Goal: Contribute content: Contribute content

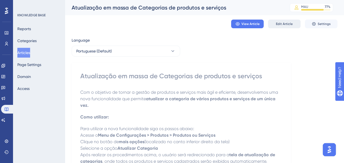
click at [285, 24] on span "Edit Article" at bounding box center [284, 24] width 17 height 4
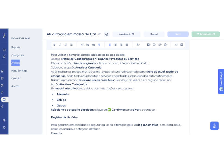
scroll to position [88, 0]
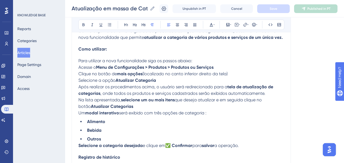
drag, startPoint x: 79, startPoint y: 60, endPoint x: 213, endPoint y: 113, distance: 143.4
click at [213, 113] on div "Com o objetivo de tornar a gestão de produtos e serviços mais ágil e eficiente,…" at bounding box center [181, 149] width 206 height 243
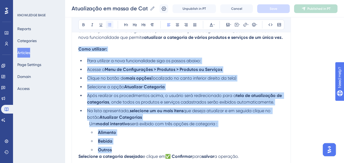
click at [112, 24] on button at bounding box center [110, 25] width 8 height 8
click at [110, 117] on strong "Atualizar Categorias" at bounding box center [121, 116] width 42 height 5
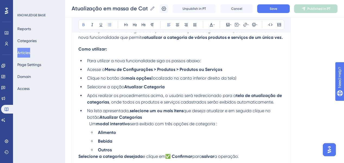
click at [89, 125] on li "Um modal interativo será exibido com três opções de categoria : Alimento Bebida…" at bounding box center [185, 136] width 197 height 33
click at [86, 59] on li "Para utilizar a nova funcionalidade siga os passos abaixo:" at bounding box center [184, 61] width 199 height 7
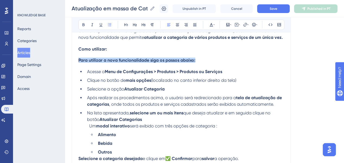
drag, startPoint x: 185, startPoint y: 59, endPoint x: 94, endPoint y: 41, distance: 93.0
click at [75, 62] on div "Atualização em massa de Categorias de produtos e serviços Bold Italic Underline…" at bounding box center [181, 131] width 219 height 317
click at [84, 25] on icon at bounding box center [83, 25] width 4 height 4
click at [82, 25] on icon at bounding box center [83, 24] width 2 height 3
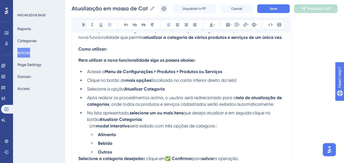
click at [84, 26] on icon at bounding box center [83, 25] width 4 height 4
click at [114, 88] on span "Selecione a opção" at bounding box center [105, 88] width 37 height 5
click at [100, 59] on strong "Para utilizar a nova funcionalidade siga os passos abaixo:" at bounding box center [136, 60] width 117 height 5
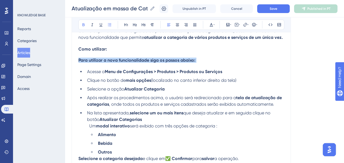
click at [100, 59] on strong "Para utilizar a nova funcionalidade siga os passos abaixo:" at bounding box center [136, 60] width 117 height 5
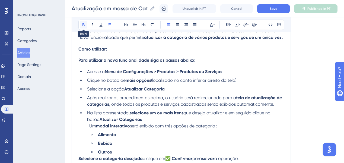
click at [82, 25] on icon at bounding box center [83, 24] width 2 height 3
click at [114, 74] on li "Acesse o Menu de Configurações > Produtos > Produtos ou Serviços" at bounding box center [184, 71] width 199 height 7
click at [269, 9] on button "Save" at bounding box center [273, 8] width 33 height 9
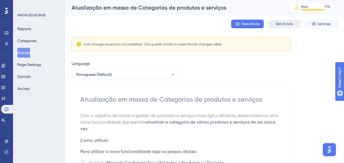
click at [227, 25] on span "Edit Article" at bounding box center [284, 24] width 17 height 4
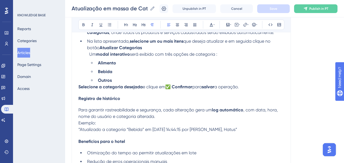
scroll to position [94, 0]
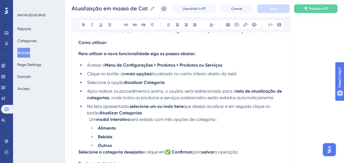
click at [91, 54] on span "Para utilizar a nova funcionalidade siga os passos abaixo:" at bounding box center [136, 53] width 117 height 5
click at [92, 54] on span "Para utilizar a nova funcionalidade siga os passos abaixo:" at bounding box center [136, 53] width 117 height 5
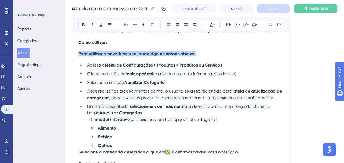
click at [92, 54] on span "Para utilizar a nova funcionalidade siga os passos abaixo:" at bounding box center [136, 53] width 117 height 5
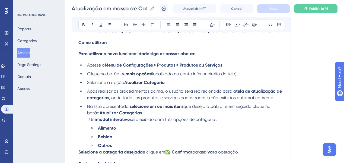
click at [96, 55] on span "Para utilizar a nova funcionalidade siga os passos abaixo:" at bounding box center [136, 53] width 117 height 5
click at [95, 53] on span "Para utilizar a nova funcionalidade siga os passos abaixo:" at bounding box center [136, 53] width 117 height 5
click at [94, 53] on span "Para utilizar a nova funcionalidade siga os passos abaixo:" at bounding box center [136, 53] width 117 height 5
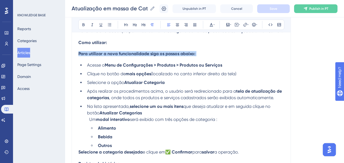
click at [94, 53] on span "Para utilizar a nova funcionalidade siga os passos abaixo:" at bounding box center [136, 53] width 117 height 5
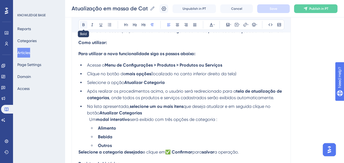
click at [84, 25] on icon at bounding box center [83, 25] width 4 height 4
click at [112, 73] on span "Clique no botão de" at bounding box center [106, 73] width 39 height 5
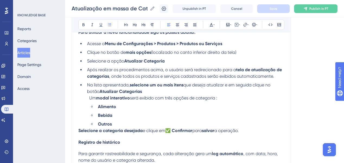
scroll to position [116, 0]
click at [90, 100] on span "Um" at bounding box center [92, 97] width 7 height 5
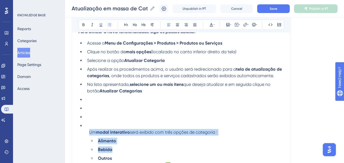
scroll to position [123, 0]
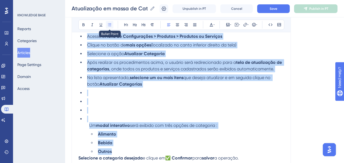
click at [111, 23] on icon at bounding box center [109, 25] width 4 height 4
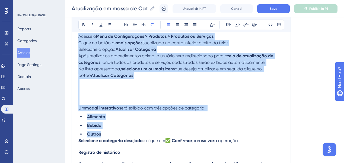
click at [113, 110] on strong "modal interativo" at bounding box center [102, 107] width 34 height 5
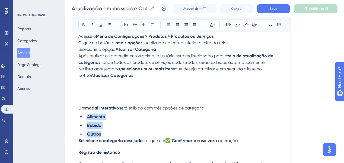
drag, startPoint x: 110, startPoint y: 137, endPoint x: 79, endPoint y: 120, distance: 34.6
click at [79, 120] on ul "Alimento Bebida Outros" at bounding box center [181, 125] width 206 height 24
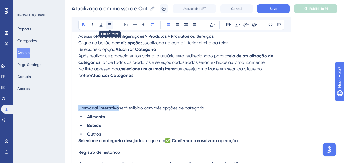
click at [112, 26] on button at bounding box center [110, 25] width 8 height 8
drag, startPoint x: 80, startPoint y: 124, endPoint x: 96, endPoint y: 122, distance: 16.7
click at [80, 125] on ul "Alimento Bebida Outros" at bounding box center [181, 125] width 206 height 24
click at [215, 115] on li "Alimento" at bounding box center [184, 116] width 199 height 7
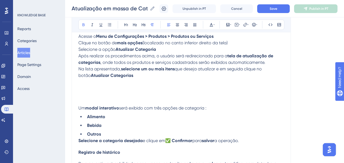
click at [217, 109] on p "Um modal interativo será exibido com três opções de categoria : Alimento Bebida…" at bounding box center [181, 121] width 206 height 33
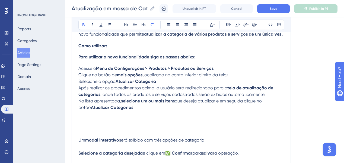
scroll to position [79, 0]
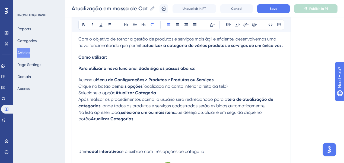
click at [80, 151] on span "Um" at bounding box center [81, 151] width 7 height 5
click at [79, 153] on span "Um" at bounding box center [81, 151] width 7 height 5
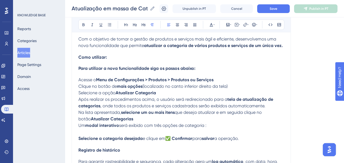
drag, startPoint x: 79, startPoint y: 80, endPoint x: 211, endPoint y: 125, distance: 138.9
click at [211, 125] on div "Com o objetivo de tornar a gestão de produtos e serviços mais ágil e eficiente,…" at bounding box center [181, 149] width 206 height 227
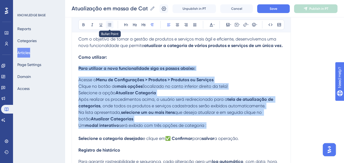
click at [112, 23] on button at bounding box center [110, 25] width 8 height 8
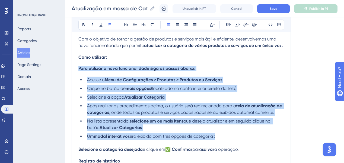
click at [111, 125] on li "Na lista apresentada, selecione um ou mais itens que deseja atualizar e em segu…" at bounding box center [184, 124] width 199 height 13
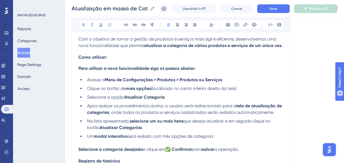
scroll to position [101, 0]
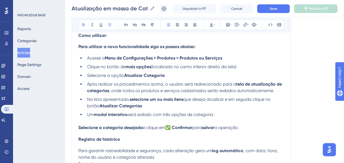
click at [223, 114] on li "Um modal interativo será exibido com três opções de categoria :" at bounding box center [184, 114] width 199 height 7
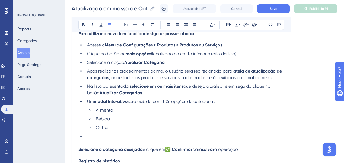
scroll to position [123, 0]
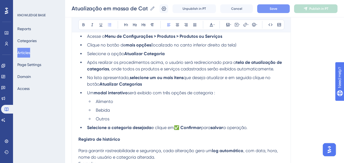
click at [227, 8] on button "Save" at bounding box center [273, 8] width 33 height 9
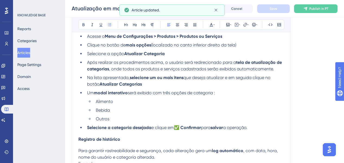
click at [227, 9] on button "Publish in PT" at bounding box center [315, 8] width 43 height 9
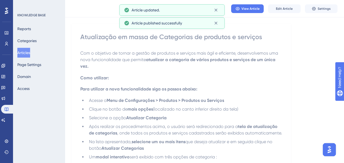
scroll to position [14, 0]
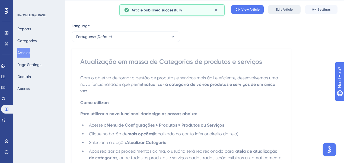
click at [227, 12] on button "Edit Article" at bounding box center [284, 9] width 33 height 9
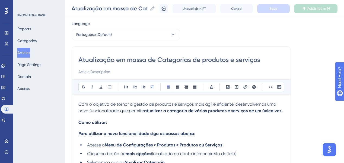
scroll to position [213, 0]
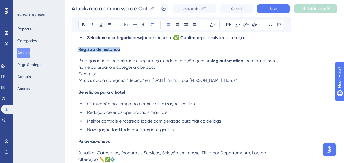
drag, startPoint x: 108, startPoint y: 52, endPoint x: 70, endPoint y: 52, distance: 37.7
click at [142, 23] on icon at bounding box center [143, 25] width 4 height 4
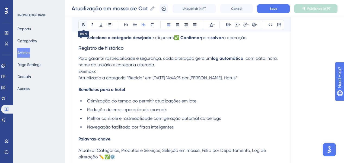
click at [84, 24] on icon at bounding box center [83, 25] width 4 height 4
click at [131, 96] on div "Com o objetivo de tornar a gestão de produtos e serviços mais ágil e eficiente,…" at bounding box center [181, 31] width 206 height 257
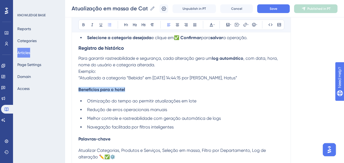
drag, startPoint x: 131, startPoint y: 91, endPoint x: 116, endPoint y: 49, distance: 45.0
click at [78, 90] on div "Atualização em massa de Categorias de produtos e serviços Bold Italic Underline…" at bounding box center [181, 7] width 219 height 319
click at [120, 72] on p "Para garantir rastreabilidade e segurança, cada alteração gera um log automátic…" at bounding box center [181, 65] width 206 height 20
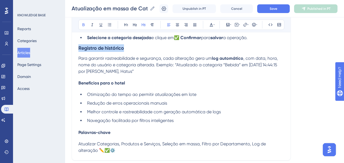
copy strong "Registro de histórico"
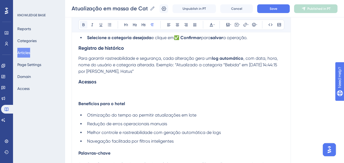
click at [84, 23] on icon at bounding box center [83, 25] width 4 height 4
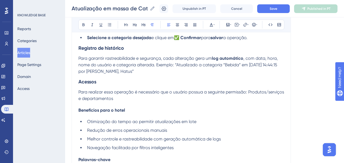
click at [137, 115] on div "Com o objetivo de tornar a gestão de produtos e serviços mais ágil e eficiente,…" at bounding box center [181, 42] width 206 height 278
drag, startPoint x: 127, startPoint y: 113, endPoint x: 74, endPoint y: 112, distance: 53.2
click at [74, 112] on div "Atualização em massa de Categorias de produtos e serviços Bold Italic Underline…" at bounding box center [181, 17] width 219 height 339
click at [81, 26] on button at bounding box center [84, 25] width 8 height 8
click at [83, 26] on icon at bounding box center [83, 25] width 4 height 4
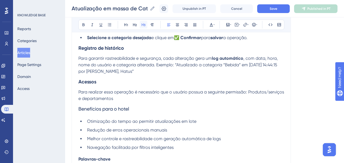
click at [146, 24] on button at bounding box center [144, 25] width 8 height 8
click at [147, 118] on div "Com o objetivo de tornar a gestão de produtos e serviços mais ágil e eficiente,…" at bounding box center [181, 42] width 206 height 278
drag, startPoint x: 145, startPoint y: 112, endPoint x: 71, endPoint y: 106, distance: 73.7
click at [71, 106] on div "Performance Users Engagement Widgets Feedback Product Updates Knowledge Base AI…" at bounding box center [204, 7] width 279 height 441
click at [82, 27] on button at bounding box center [84, 25] width 8 height 8
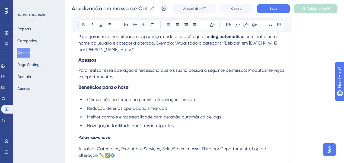
scroll to position [234, 0]
click at [173, 110] on li "Redução de erros operacionais manuais" at bounding box center [184, 108] width 199 height 7
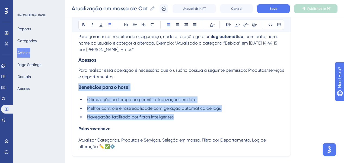
drag, startPoint x: 184, startPoint y: 120, endPoint x: 77, endPoint y: 91, distance: 111.2
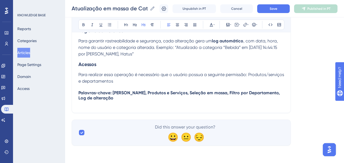
scroll to position [232, 0]
drag, startPoint x: 238, startPoint y: 91, endPoint x: 254, endPoint y: 101, distance: 19.0
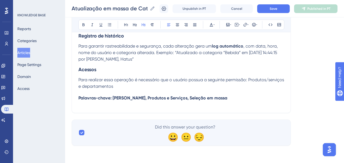
click at [156, 98] on span "Palavras-chave: [PERSON_NAME], Produtos e Serviços, Seleção em massa" at bounding box center [152, 97] width 149 height 5
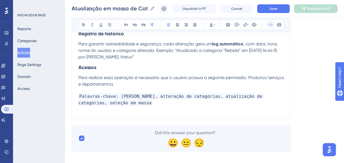
click at [227, 24] on icon at bounding box center [270, 25] width 4 height 4
click at [203, 81] on span "Para realizar essa operação é necessário que o usuário possua a seguinte permis…" at bounding box center [181, 81] width 207 height 12
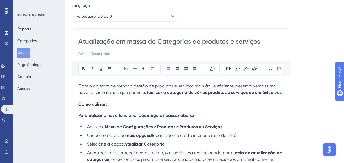
scroll to position [43, 0]
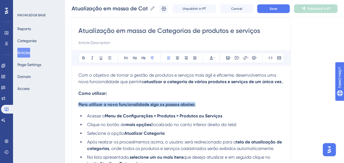
drag, startPoint x: 196, startPoint y: 105, endPoint x: 82, endPoint y: 72, distance: 118.6
click at [77, 106] on div "Atualização em massa de Categorias de produtos e serviços Bold Italic Underline…" at bounding box center [181, 159] width 219 height 285
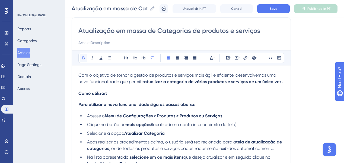
click at [84, 58] on icon at bounding box center [83, 58] width 4 height 4
click at [84, 58] on icon at bounding box center [83, 57] width 2 height 3
click at [227, 9] on button "Save" at bounding box center [273, 8] width 33 height 9
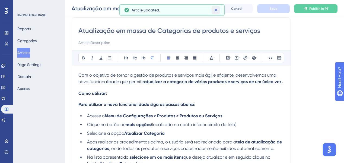
click at [218, 9] on button at bounding box center [216, 10] width 8 height 9
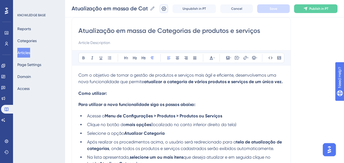
click at [167, 8] on icon at bounding box center [163, 8] width 5 height 5
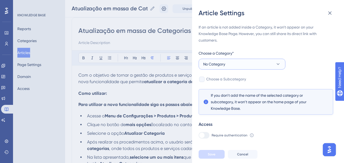
click at [227, 66] on button "No Category" at bounding box center [242, 64] width 87 height 11
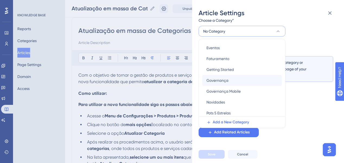
scroll to position [109, 0]
click at [219, 83] on span "Novidades" at bounding box center [215, 80] width 18 height 7
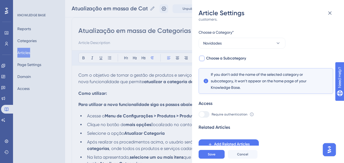
click at [201, 59] on div at bounding box center [201, 58] width 5 height 5
checkbox input "true"
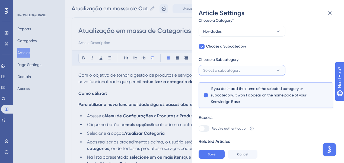
click at [227, 66] on button "Select a subcategory" at bounding box center [242, 70] width 87 height 11
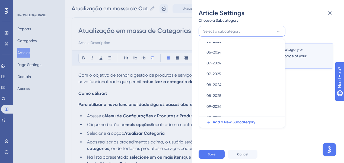
scroll to position [87, 0]
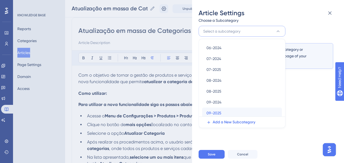
click at [217, 110] on span "09-2025" at bounding box center [213, 113] width 15 height 7
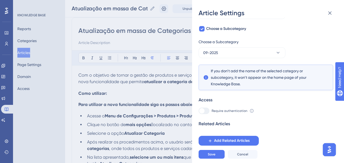
scroll to position [47, 0]
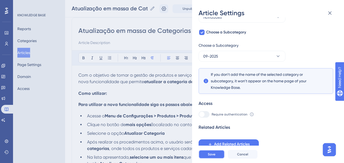
click at [209, 156] on span "Save" at bounding box center [212, 154] width 8 height 4
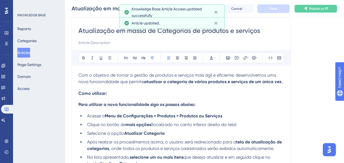
click at [227, 8] on icon at bounding box center [306, 9] width 4 height 4
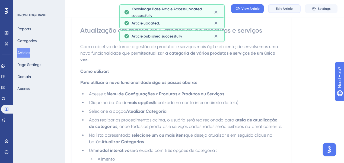
click at [227, 8] on button "Edit Article" at bounding box center [284, 8] width 33 height 9
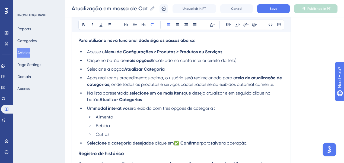
scroll to position [109, 0]
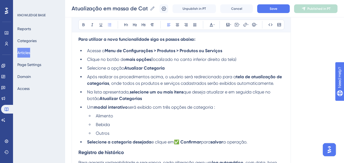
drag, startPoint x: 152, startPoint y: 60, endPoint x: 240, endPoint y: 63, distance: 87.9
click at [227, 63] on li "Clique no botão de mais opções (localizado no canto inferior direito da tela)" at bounding box center [184, 59] width 199 height 7
copy span "(localizado no canto inferior direito da tela)"
click at [147, 100] on li "Na lista apresentada, selecione um ou mais itens que deseja atualizar e em segu…" at bounding box center [184, 95] width 199 height 13
click at [214, 108] on span "será exibido com três opções de categoria :" at bounding box center [171, 106] width 87 height 5
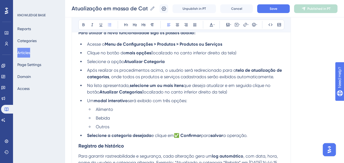
scroll to position [130, 0]
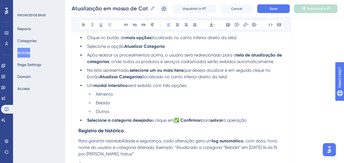
click at [227, 122] on li "Selecione a categoria desejada e clique em ✅ Confirmar para salvar a operação." at bounding box center [184, 120] width 199 height 7
click at [227, 77] on li "Na lista apresentada, selecione um ou mais itens que deseja atualizar e em segu…" at bounding box center [184, 73] width 199 height 13
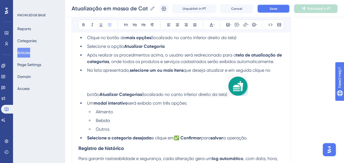
click at [227, 11] on button "Save" at bounding box center [273, 8] width 33 height 9
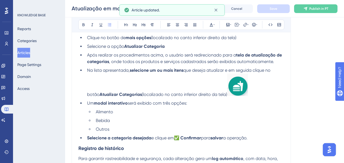
click at [227, 141] on li "Selecione a categoria desejada e clique em ✅ Confirmar para salvar a operação." at bounding box center [184, 138] width 199 height 7
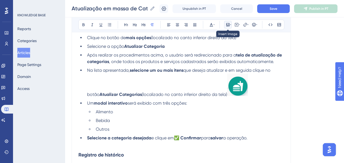
click at [227, 24] on icon at bounding box center [230, 25] width 1 height 4
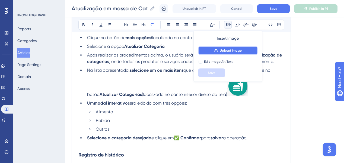
click at [227, 49] on span "Upload Image" at bounding box center [231, 50] width 22 height 4
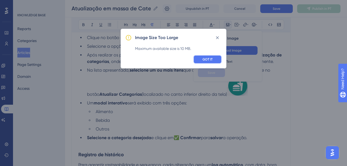
click at [207, 61] on span "GOT IT" at bounding box center [208, 59] width 10 height 4
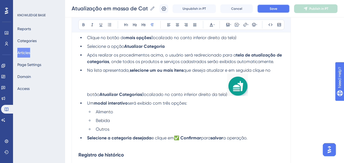
click at [227, 5] on button "Save" at bounding box center [273, 8] width 33 height 9
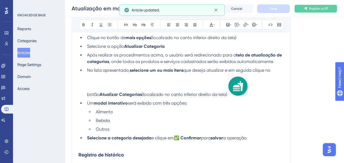
click at [227, 7] on icon at bounding box center [305, 9] width 4 height 4
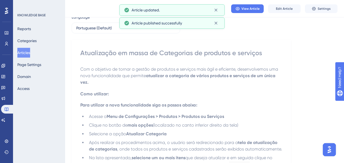
scroll to position [0, 0]
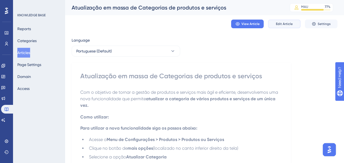
click at [227, 25] on span "Edit Article" at bounding box center [284, 24] width 17 height 4
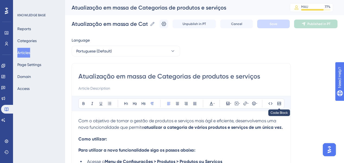
scroll to position [177, 0]
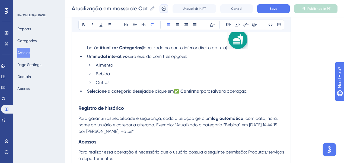
click at [168, 8] on button at bounding box center [164, 8] width 9 height 9
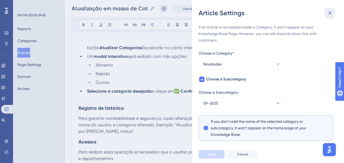
click at [227, 14] on icon at bounding box center [330, 13] width 7 height 7
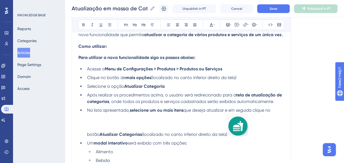
scroll to position [90, 0]
click at [227, 8] on span "Save" at bounding box center [274, 9] width 8 height 4
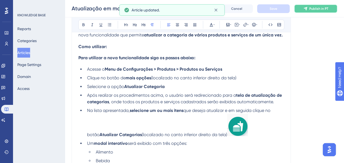
click at [227, 10] on span "Publish in PT" at bounding box center [318, 9] width 19 height 4
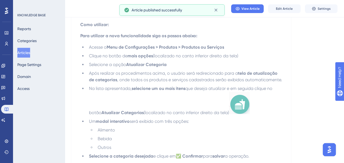
click at [24, 54] on button "Articles" at bounding box center [23, 53] width 13 height 10
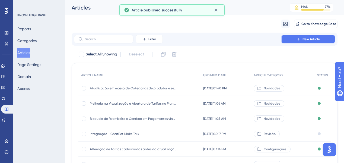
click at [227, 40] on span "New Article" at bounding box center [311, 39] width 17 height 4
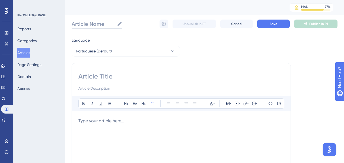
click at [101, 23] on input "Article Name" at bounding box center [93, 24] width 43 height 8
paste input "Como vincular ou desvincular Tags de Consumo em massa"
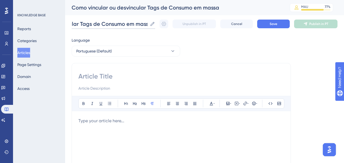
type input "Como vincular ou desvincular Tags de Consumo em massa"
click at [106, 78] on input at bounding box center [181, 76] width 206 height 9
paste input "Como vincular ou desvincular Tags de Consumo em massa"
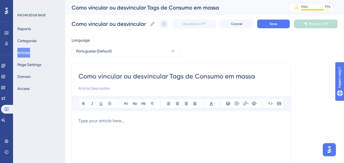
type input "Como vincular ou desvincular Tags de Consumo em massa"
click at [124, 123] on p at bounding box center [181, 120] width 206 height 7
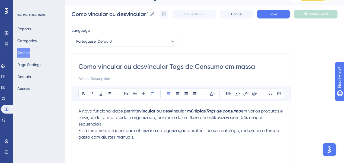
scroll to position [22, 0]
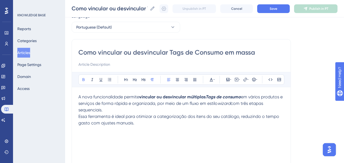
click at [195, 94] on strong "vincular ou desvincular múltiplas" at bounding box center [172, 96] width 66 height 5
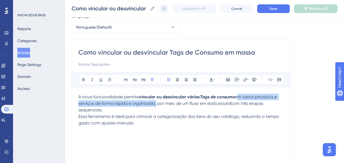
drag, startPoint x: 237, startPoint y: 96, endPoint x: 155, endPoint y: 103, distance: 81.7
click at [155, 103] on span "em vários produtos e serviços de forma rápida e organizada, por meio de um flux…" at bounding box center [177, 100] width 199 height 12
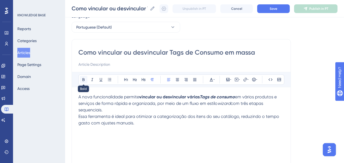
click at [84, 80] on icon at bounding box center [83, 79] width 2 height 3
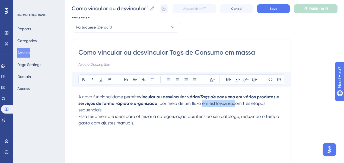
drag, startPoint x: 202, startPoint y: 104, endPoint x: 235, endPoint y: 104, distance: 32.8
click at [227, 104] on p "A nova funcionalidade permite vincular ou desvincular várias Tags de consumo em…" at bounding box center [181, 104] width 206 height 20
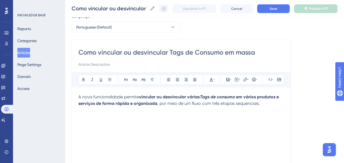
click at [227, 107] on p at bounding box center [181, 110] width 206 height 7
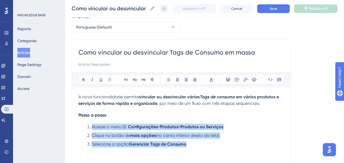
drag, startPoint x: 198, startPoint y: 143, endPoint x: 80, endPoint y: 125, distance: 118.8
click at [80, 125] on ol "Acesse o menu ⚙️ Configurações > Produtos > Produtos ou Serviços Clique no botã…" at bounding box center [181, 135] width 206 height 24
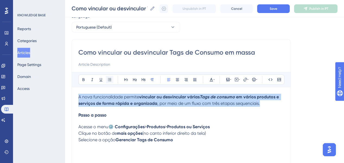
click at [111, 78] on icon at bounding box center [109, 79] width 4 height 4
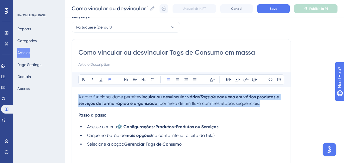
click at [118, 127] on strong "⚙️ Configurações" at bounding box center [135, 126] width 36 height 5
click at [106, 127] on span "Acesse o menu" at bounding box center [102, 126] width 30 height 5
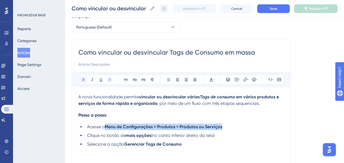
click at [83, 78] on icon at bounding box center [83, 79] width 4 height 4
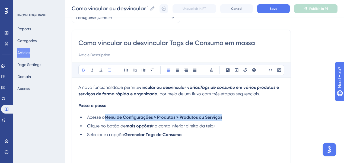
scroll to position [43, 0]
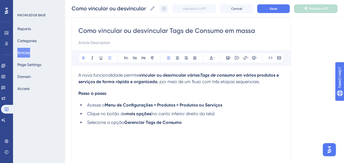
click at [192, 122] on li "Selecione a opção Gerenciar Tags de Consumo" at bounding box center [184, 122] width 199 height 7
drag, startPoint x: 136, startPoint y: 123, endPoint x: 187, endPoint y: 123, distance: 51.3
click at [187, 123] on li "Selecione a opção Gerenciar Tags de Consumo" at bounding box center [184, 122] width 199 height 7
click at [227, 124] on li "Selecione a opção Vincular/ desvincular tags de consumo" at bounding box center [184, 122] width 199 height 7
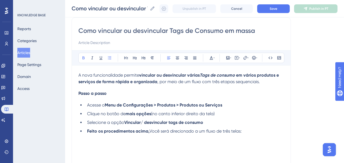
click at [154, 130] on span "Você será direcionado a um fluxo de três telas:" at bounding box center [195, 130] width 92 height 5
click at [148, 132] on strong "Feito os procedimentos acima," at bounding box center [118, 130] width 62 height 5
click at [84, 59] on icon at bounding box center [83, 58] width 4 height 4
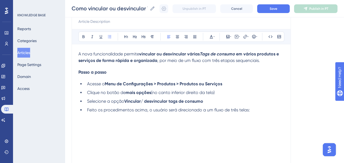
scroll to position [65, 0]
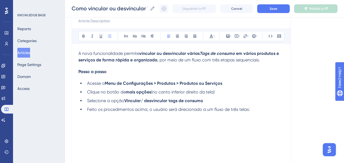
click at [227, 108] on li "Feito os procedimentos acima, o usuário será direcionado a um fluxo de três tel…" at bounding box center [184, 109] width 199 height 7
click at [204, 117] on li "Tela 1: Gerenciamento de Tags Existentes" at bounding box center [189, 118] width 190 height 7
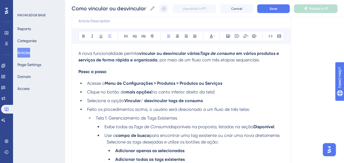
scroll to position [96, 0]
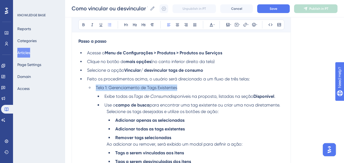
drag, startPoint x: 148, startPoint y: 90, endPoint x: 94, endPoint y: 88, distance: 54.0
click at [94, 88] on li "Tela 1: Gerenciamento de Tags Existentes" at bounding box center [189, 87] width 190 height 7
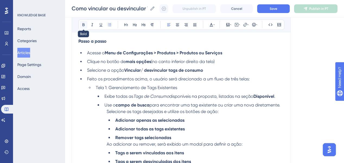
click at [84, 25] on icon at bounding box center [83, 24] width 2 height 3
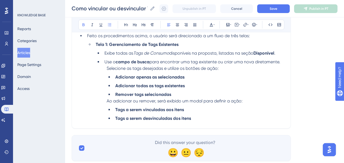
scroll to position [139, 0]
drag, startPoint x: 194, startPoint y: 53, endPoint x: 210, endPoint y: 54, distance: 16.0
click at [210, 54] on span "disponíveis na proposta, listadas na seção" at bounding box center [211, 52] width 84 height 5
click at [178, 54] on span "disponíveis na proposta, listadas na seção" at bounding box center [211, 52] width 84 height 5
drag, startPoint x: 171, startPoint y: 54, endPoint x: 218, endPoint y: 53, distance: 46.7
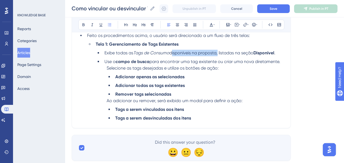
click at [218, 53] on span "disponíveis na proposta, listadas na seção" at bounding box center [211, 52] width 84 height 5
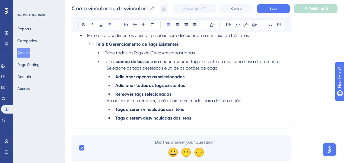
click at [160, 43] on strong "Tela 1: Gerenciamento de Tags Existentes" at bounding box center [137, 44] width 83 height 5
drag, startPoint x: 136, startPoint y: 53, endPoint x: 167, endPoint y: 53, distance: 31.5
click at [167, 53] on em "Tags de Consumo" at bounding box center [151, 52] width 36 height 5
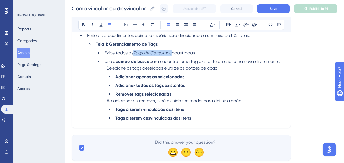
drag, startPoint x: 135, startPoint y: 54, endPoint x: 171, endPoint y: 54, distance: 36.9
click at [171, 54] on li "Exibe todas as Tags de Consumo cadastradas" at bounding box center [193, 53] width 182 height 7
click at [91, 24] on icon at bounding box center [92, 25] width 4 height 4
click at [227, 62] on li "Use o campo de busca para encontrar uma tag existente ou criar uma nova diretam…" at bounding box center [193, 61] width 182 height 7
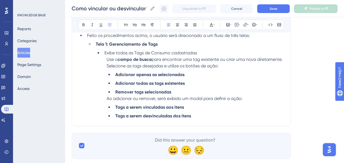
click at [227, 57] on li "Use o campo de busca para encontrar uma tag existente ou criar uma nova diretam…" at bounding box center [194, 75] width 180 height 39
click at [201, 54] on li "Exibe todas as Tags de Consumo cadastradas" at bounding box center [193, 53] width 182 height 7
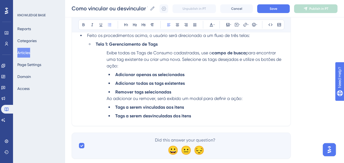
click at [144, 66] on li "Exibe todas as Tags de Consumo cadastradas, use o campo de busca para encontrar…" at bounding box center [194, 73] width 180 height 46
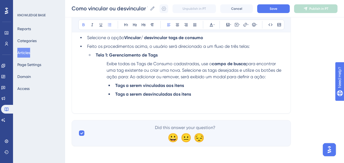
scroll to position [106, 0]
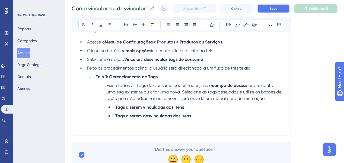
click at [227, 9] on button "Save" at bounding box center [273, 8] width 33 height 9
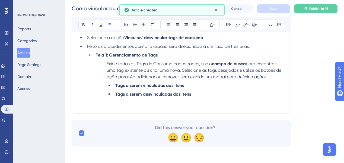
scroll to position [128, 0]
click at [208, 94] on li "Tags a serem desvinculadas dos itens" at bounding box center [198, 94] width 171 height 7
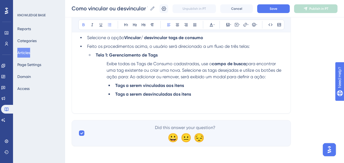
click at [202, 96] on li "Tags a serem desvinculadas dos itens" at bounding box center [198, 94] width 171 height 7
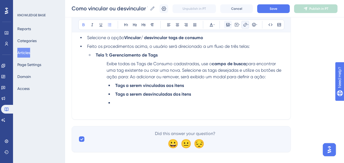
drag, startPoint x: 247, startPoint y: 26, endPoint x: 231, endPoint y: 25, distance: 15.5
click at [220, 30] on div "Bold Italic Underline Bullet Point Heading 1 Heading 2 Heading 3 Normal Align L…" at bounding box center [181, 24] width 219 height 15
click at [227, 23] on icon at bounding box center [228, 25] width 4 height 4
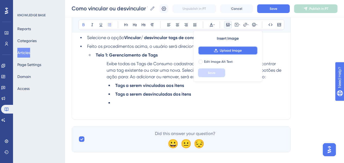
click at [221, 49] on span "Upload Image" at bounding box center [231, 50] width 22 height 4
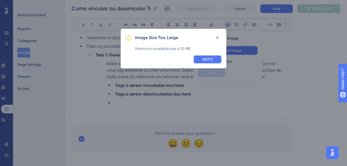
click at [202, 61] on button "GOT IT" at bounding box center [207, 59] width 28 height 9
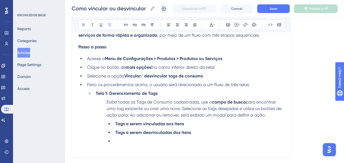
scroll to position [85, 0]
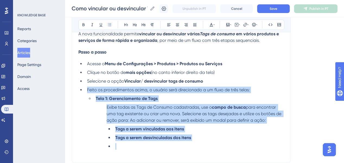
drag, startPoint x: 87, startPoint y: 90, endPoint x: 156, endPoint y: 149, distance: 90.5
click at [156, 149] on ul "Acesse o Menu de Configurações > Produtos > Produtos ou Serviços Clique no botã…" at bounding box center [181, 105] width 206 height 89
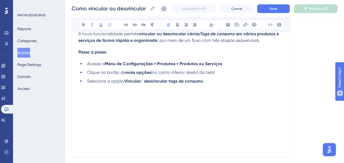
click at [132, 88] on p at bounding box center [181, 87] width 206 height 7
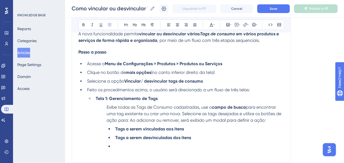
click at [227, 90] on li "Feito os procedimentos acima, o usuário será direcionado a um fluxo de três tel…" at bounding box center [184, 90] width 199 height 7
click at [96, 100] on strong "Tela 1: Gerenciamento de Tags" at bounding box center [127, 98] width 62 height 5
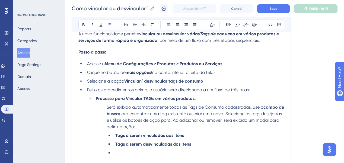
drag, startPoint x: 200, startPoint y: 114, endPoint x: 201, endPoint y: 120, distance: 6.0
click at [200, 115] on span "para encontrar uma tag existente ou criar uma nova. Selecione as tags desejadas…" at bounding box center [195, 117] width 176 height 12
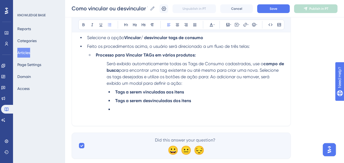
scroll to position [128, 0]
click at [126, 113] on li at bounding box center [198, 109] width 171 height 7
click at [227, 24] on icon at bounding box center [228, 25] width 4 height 4
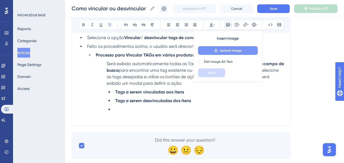
click at [223, 48] on span "Upload Image" at bounding box center [231, 50] width 22 height 4
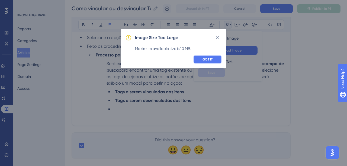
click at [218, 59] on button "GOT IT" at bounding box center [207, 59] width 28 height 9
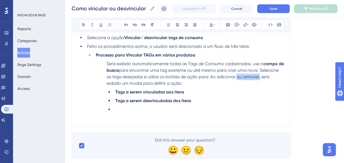
drag, startPoint x: 259, startPoint y: 77, endPoint x: 281, endPoint y: 77, distance: 22.5
click at [227, 77] on span "Ao adicionar ou remover, será exibido um modal para definir a ação:" at bounding box center [189, 80] width 164 height 12
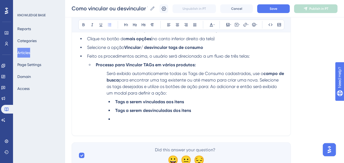
scroll to position [106, 0]
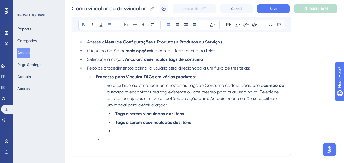
click at [182, 76] on strong "Processo para Vincular TAGs em vários produtos:" at bounding box center [146, 76] width 100 height 5
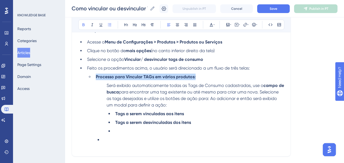
drag, startPoint x: 196, startPoint y: 75, endPoint x: 97, endPoint y: 75, distance: 99.8
click at [97, 75] on li "Processo para Vincular TAGs em vários produtos:" at bounding box center [189, 77] width 190 height 7
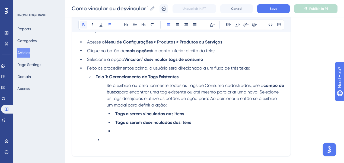
click at [83, 23] on icon at bounding box center [83, 24] width 2 height 3
click at [227, 100] on span "Ao adicionar e então será exibido um modal para definir a ação:" at bounding box center [192, 102] width 171 height 12
click at [157, 130] on li at bounding box center [198, 131] width 171 height 7
click at [227, 25] on icon at bounding box center [227, 24] width 3 height 3
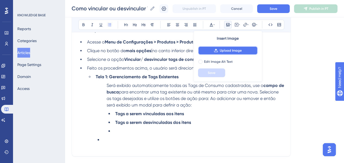
click at [215, 49] on icon at bounding box center [216, 50] width 4 height 4
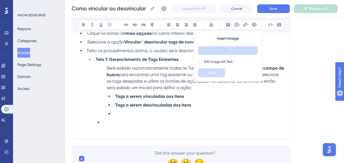
scroll to position [128, 0]
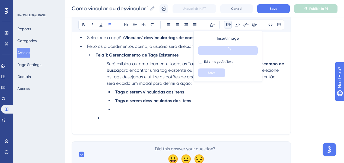
click at [125, 120] on li at bounding box center [193, 118] width 182 height 7
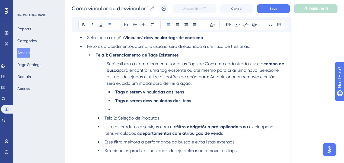
click at [165, 117] on li "Tela 2: Seleção de Produtos" at bounding box center [193, 118] width 182 height 7
click at [84, 22] on button at bounding box center [84, 25] width 8 height 8
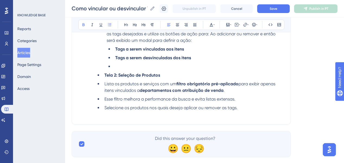
scroll to position [171, 0]
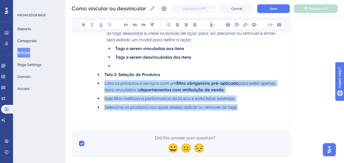
drag, startPoint x: 104, startPoint y: 87, endPoint x: 264, endPoint y: 112, distance: 161.5
click at [227, 110] on ul "Será exibido automaticamente todas as Tags de Consumo cadastradas, use o campo …" at bounding box center [190, 63] width 188 height 93
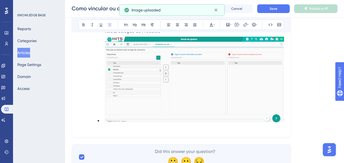
click at [133, 72] on img at bounding box center [194, 79] width 180 height 85
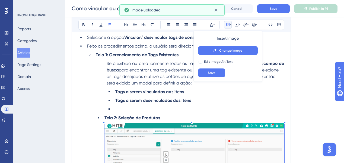
scroll to position [128, 0]
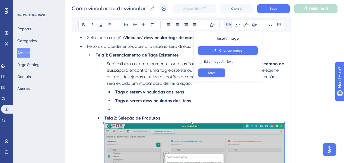
click at [161, 118] on li "Tela 2: Seleção de Produtos" at bounding box center [193, 118] width 182 height 7
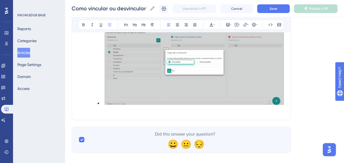
scroll to position [224, 0]
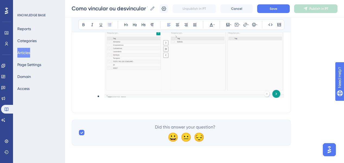
drag, startPoint x: 117, startPoint y: 103, endPoint x: 114, endPoint y: 104, distance: 2.9
click at [115, 103] on p at bounding box center [181, 103] width 206 height 7
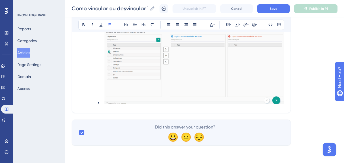
scroll to position [227, 0]
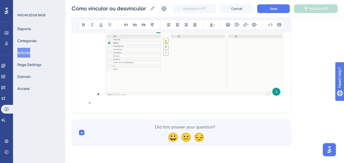
click at [125, 101] on li at bounding box center [189, 103] width 190 height 7
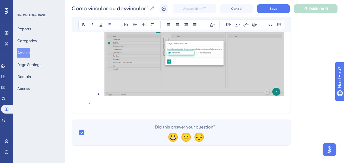
scroll to position [231, 0]
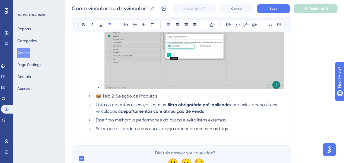
click at [165, 99] on li "📦 Tela 2: Seleção de Produtos" at bounding box center [189, 96] width 190 height 7
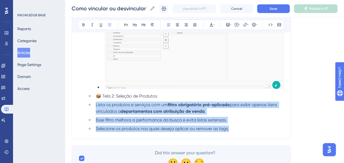
drag, startPoint x: 229, startPoint y: 132, endPoint x: 92, endPoint y: 106, distance: 139.1
click at [92, 106] on ul "Tela 1: Gerenciamento de Tags Existentes Será exibido automaticamente todas as …" at bounding box center [185, 40] width 197 height 183
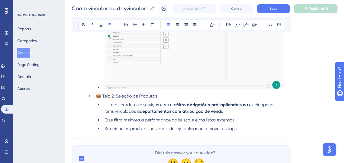
click at [172, 99] on li "📦 Tela 2: Seleção de Produtos" at bounding box center [189, 96] width 190 height 7
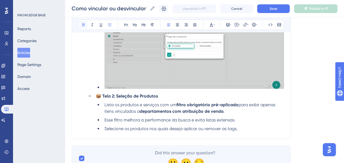
click at [85, 26] on icon at bounding box center [83, 25] width 4 height 4
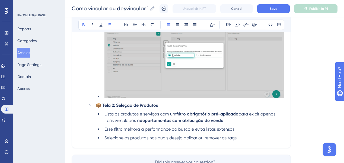
scroll to position [253, 0]
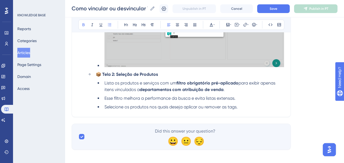
click at [103, 78] on li "📦 Tela 2: Seleção de Produtos" at bounding box center [189, 74] width 190 height 7
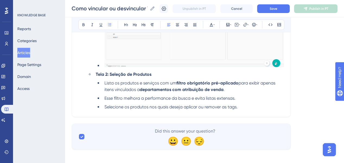
click at [227, 91] on li "Lista os produtos e serviços com um filtro obrigatório pré-aplicado para exibir…" at bounding box center [193, 86] width 182 height 13
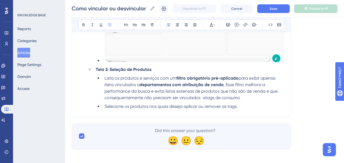
scroll to position [264, 0]
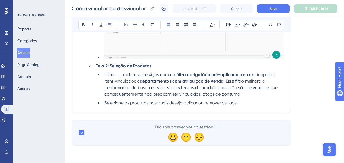
click at [227, 103] on li "Selecione os produtos nos quais deseja aplicar ou remover as tags." at bounding box center [193, 103] width 182 height 7
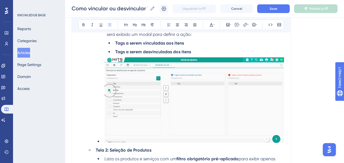
scroll to position [177, 0]
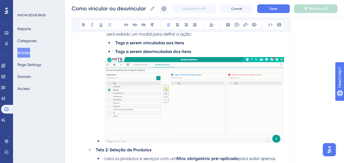
click at [102, 143] on li at bounding box center [193, 100] width 182 height 87
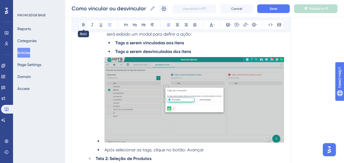
click at [85, 26] on icon at bounding box center [83, 25] width 4 height 4
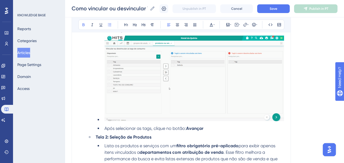
scroll to position [199, 0]
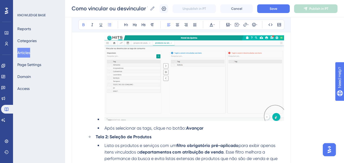
click at [227, 131] on li "Após selecionar as tags, clique no botão: Avançar" at bounding box center [193, 128] width 182 height 7
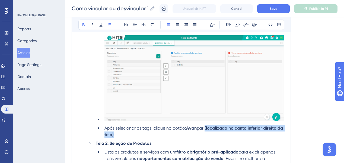
drag, startPoint x: 205, startPoint y: 130, endPoint x: 207, endPoint y: 136, distance: 5.7
click at [207, 136] on li "Após selecionar as tags, clique no botão: Avançar (localizado no canto inferior…" at bounding box center [193, 131] width 182 height 13
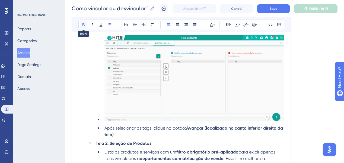
click at [84, 26] on icon at bounding box center [83, 25] width 4 height 4
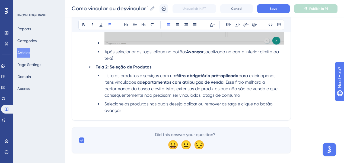
scroll to position [286, 0]
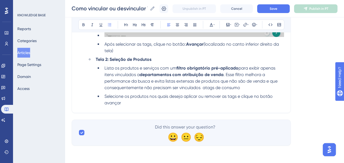
click at [150, 105] on li "Selecione os produtos nos quais deseja aplicar ou remover as tags e clique no b…" at bounding box center [193, 99] width 182 height 13
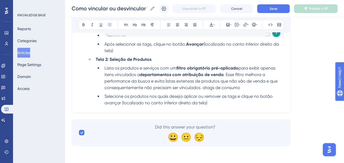
click at [111, 103] on span "Selecione os produtos nos quais deseja aplicar ou remover as tags e clique no b…" at bounding box center [188, 100] width 169 height 12
click at [85, 23] on icon at bounding box center [83, 25] width 4 height 4
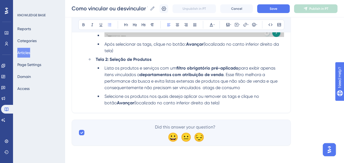
click at [219, 101] on li "Selecione os produtos nos quais deseja aplicar ou remover as tags e clique no b…" at bounding box center [193, 99] width 182 height 13
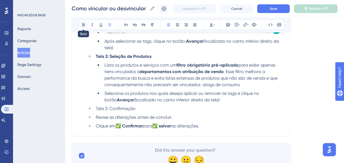
click at [81, 26] on button at bounding box center [84, 25] width 8 height 8
drag, startPoint x: 98, startPoint y: 120, endPoint x: 210, endPoint y: 133, distance: 113.3
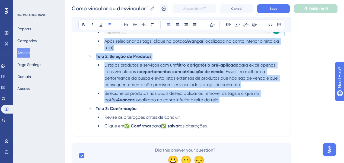
click at [136, 128] on strong "✅ Confirmar" at bounding box center [137, 125] width 27 height 5
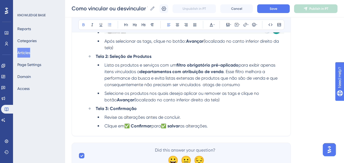
click at [161, 128] on span "para" at bounding box center [155, 125] width 9 height 5
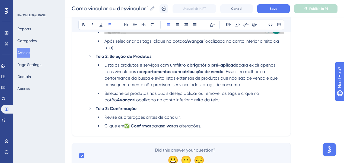
click at [216, 129] on li "Clique em ✅ Confirmar para salvar as alterações." at bounding box center [193, 126] width 182 height 7
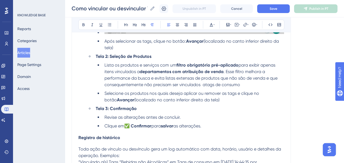
scroll to position [328, 0]
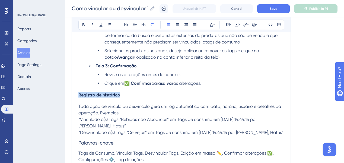
drag, startPoint x: 126, startPoint y: 99, endPoint x: 81, endPoint y: 94, distance: 45.0
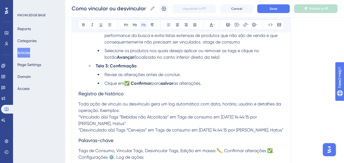
click at [143, 23] on icon at bounding box center [143, 25] width 4 height 4
click at [85, 24] on icon at bounding box center [83, 25] width 4 height 4
click at [78, 107] on span "Toda ação de vínculo ou desvínculo gera um log automático com data, horário, us…" at bounding box center [180, 107] width 204 height 12
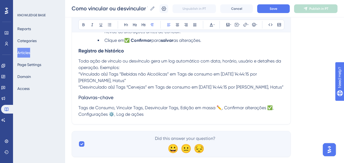
scroll to position [372, 0]
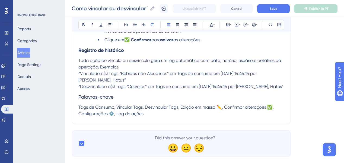
click at [143, 104] on h3 "Palavras-chave" at bounding box center [181, 97] width 206 height 14
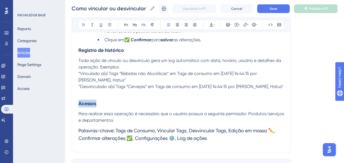
drag, startPoint x: 102, startPoint y: 107, endPoint x: 76, endPoint y: 106, distance: 25.8
click at [143, 105] on h3 "Acessos" at bounding box center [181, 103] width 206 height 14
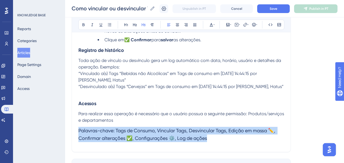
drag, startPoint x: 212, startPoint y: 142, endPoint x: 94, endPoint y: 126, distance: 118.7
click at [78, 135] on h3 "Palavras-chave: Tags de Consumo, Vincular Tags, Desvincular Tags, Edição em mas…" at bounding box center [181, 134] width 206 height 22
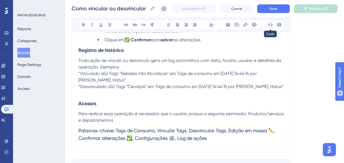
click at [227, 24] on icon at bounding box center [271, 24] width 4 height 2
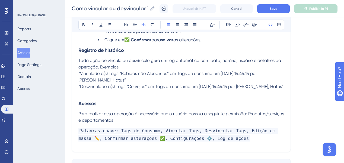
click at [212, 136] on span "Palavras-chave: Tags de Consumo, Vincular Tags, Desvincular Tags, Edição em mas…" at bounding box center [177, 135] width 199 height 14
click at [200, 135] on span "Palavras-chave: Tags de Consumo, Vincular Tags, Desvincular Tags, Edição em mas…" at bounding box center [177, 135] width 199 height 14
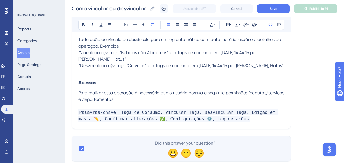
scroll to position [393, 0]
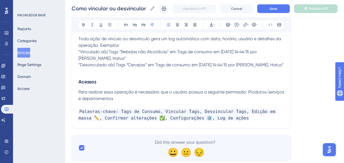
click at [227, 115] on span "Palavras-chave: Tags de Consumo, Vincular Tags, Desvincular Tags, Edição em mas…" at bounding box center [177, 114] width 199 height 13
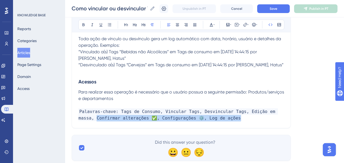
drag, startPoint x: 79, startPoint y: 122, endPoint x: 224, endPoint y: 123, distance: 145.7
click at [224, 121] on p "Palavras-chave: Tags de Consumo, Vincular Tags, Desvincular Tags, Edição em mas…" at bounding box center [181, 114] width 206 height 13
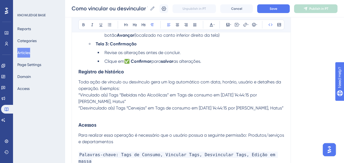
scroll to position [350, 0]
click at [128, 92] on p "Toda ação de vínculo ou desvínculo gera um log automático com data, horário, us…" at bounding box center [181, 85] width 206 height 13
click at [111, 25] on icon at bounding box center [109, 24] width 3 height 3
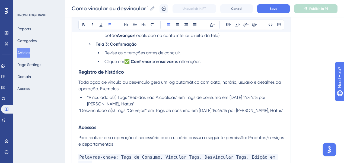
click at [135, 105] on li "“Vinculado a(s) Tags “Bebidas não Alcoólicas” em Tags de consumo em [DATE] 14:4…" at bounding box center [184, 100] width 199 height 13
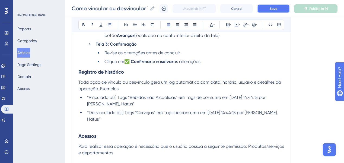
click at [227, 11] on button "Save" at bounding box center [273, 8] width 33 height 9
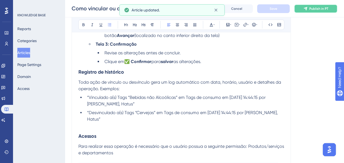
click at [227, 9] on span "Publish in PT" at bounding box center [318, 9] width 19 height 4
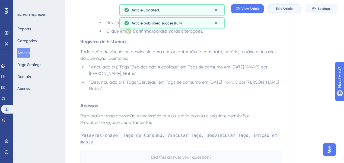
click at [227, 9] on span "Edit Article" at bounding box center [284, 9] width 17 height 4
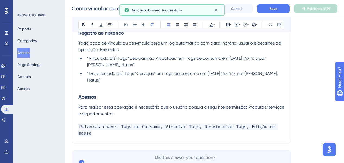
scroll to position [389, 0]
click at [98, 90] on h3 "Acessos" at bounding box center [181, 97] width 206 height 14
click at [97, 85] on p at bounding box center [181, 87] width 206 height 7
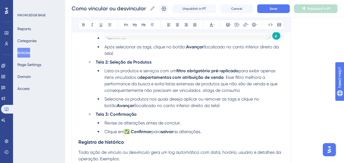
scroll to position [280, 0]
drag, startPoint x: 105, startPoint y: 74, endPoint x: 111, endPoint y: 82, distance: 9.8
click at [106, 73] on span "Lista os produtos e serviços com um" at bounding box center [140, 70] width 72 height 5
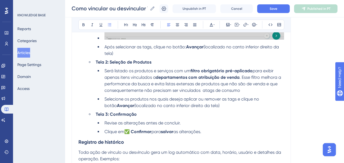
click at [211, 135] on li "Clique em ✅ Confirmar para salvar as alterações." at bounding box center [193, 131] width 182 height 7
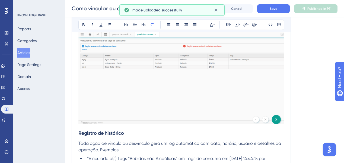
scroll to position [389, 0]
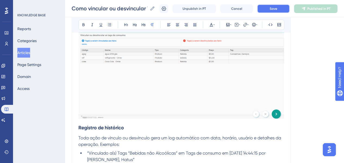
click at [227, 8] on button "Save" at bounding box center [273, 8] width 33 height 9
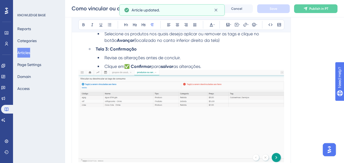
scroll to position [323, 0]
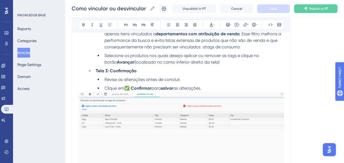
click at [214, 65] on li "Selecione os produtos nos quais deseja aplicar ou remover as tags e clique no b…" at bounding box center [193, 58] width 182 height 13
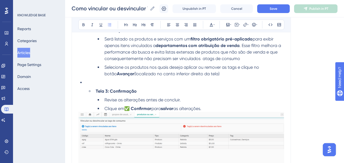
scroll to position [308, 0]
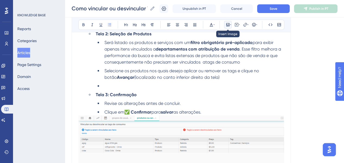
click at [227, 24] on icon at bounding box center [228, 25] width 4 height 4
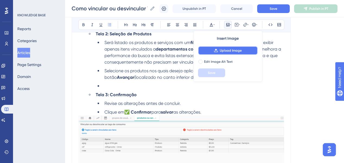
click at [222, 48] on span "Upload Image" at bounding box center [231, 50] width 22 height 4
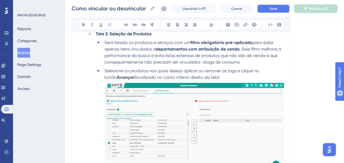
click at [227, 11] on button "Save" at bounding box center [273, 8] width 33 height 9
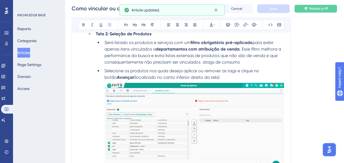
click at [227, 10] on span "Publish in PT" at bounding box center [318, 9] width 19 height 4
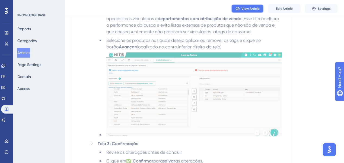
click at [227, 11] on button "View Article" at bounding box center [247, 8] width 33 height 9
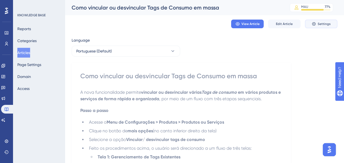
click at [227, 23] on span "Settings" at bounding box center [324, 24] width 13 height 4
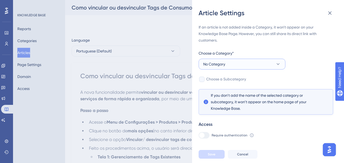
click at [227, 64] on button "No Category" at bounding box center [242, 64] width 87 height 11
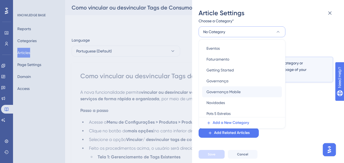
scroll to position [109, 0]
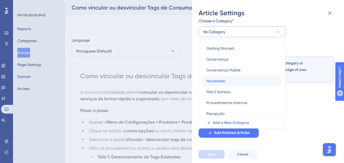
click at [223, 81] on span "Novidades" at bounding box center [215, 81] width 18 height 7
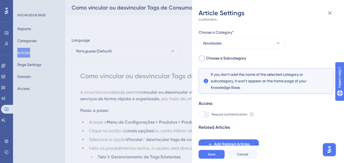
click at [217, 58] on span "Choose a Subcategory" at bounding box center [226, 58] width 40 height 7
checkbox input "true"
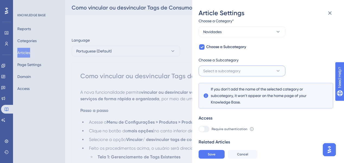
click at [218, 71] on span "Select a subcategory" at bounding box center [221, 71] width 37 height 7
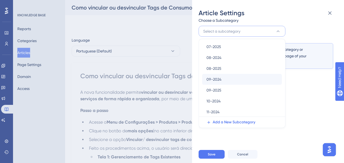
scroll to position [110, 0]
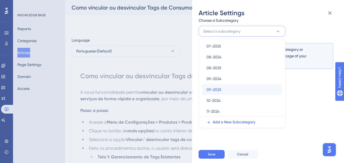
click at [227, 91] on div "09-2025 09-2025" at bounding box center [241, 89] width 71 height 11
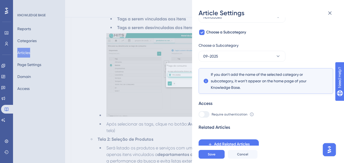
scroll to position [239, 0]
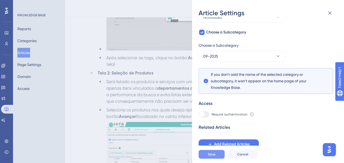
click at [207, 156] on button "Save" at bounding box center [212, 154] width 26 height 9
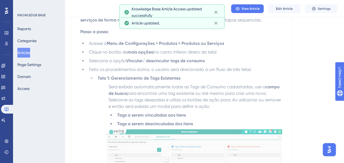
scroll to position [0, 0]
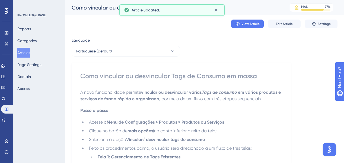
click at [30, 50] on button "Articles" at bounding box center [23, 53] width 13 height 10
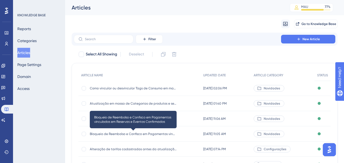
click at [128, 133] on span "Bloqueio de Reembolso e Confisco em Pagamentos vinculados em Reservas e Eventos…" at bounding box center [133, 134] width 87 height 4
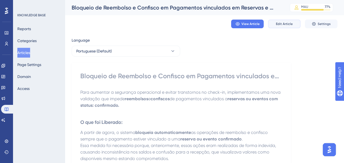
click at [227, 25] on span "Edit Article" at bounding box center [284, 24] width 17 height 4
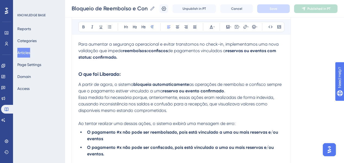
scroll to position [11, 0]
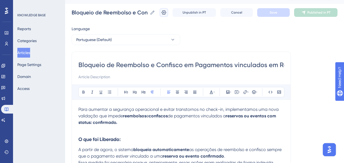
click at [166, 14] on icon at bounding box center [164, 12] width 5 height 4
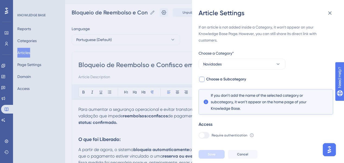
click at [224, 81] on span "Choose a Subcategory" at bounding box center [226, 79] width 40 height 7
checkbox input "true"
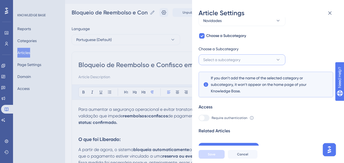
click at [224, 55] on button "Select a subcategory" at bounding box center [242, 59] width 87 height 11
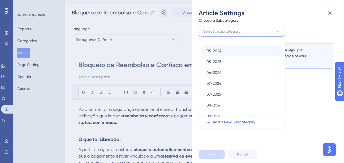
scroll to position [109, 0]
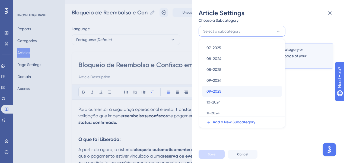
click at [218, 90] on span "09-2025" at bounding box center [213, 91] width 15 height 7
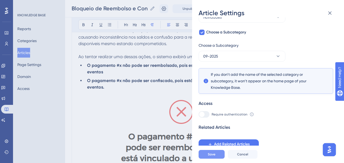
scroll to position [142, 0]
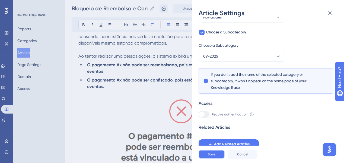
click at [211, 156] on span "Save" at bounding box center [212, 154] width 8 height 4
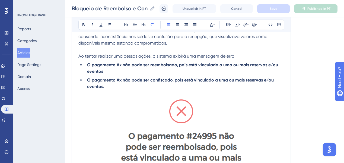
click at [27, 50] on button "Articles" at bounding box center [23, 53] width 13 height 10
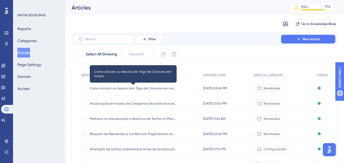
click at [143, 90] on span "Como vincular ou desvincular Tags de Consumo em massa" at bounding box center [133, 88] width 87 height 4
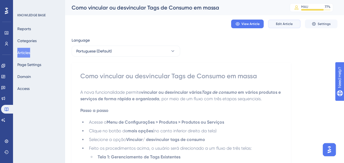
click at [227, 25] on span "Edit Article" at bounding box center [284, 24] width 17 height 4
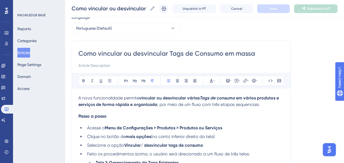
scroll to position [20, 0]
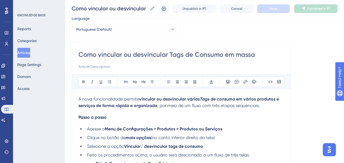
click at [201, 98] on strong "Tags de consumo" at bounding box center [217, 98] width 35 height 5
drag, startPoint x: 201, startPoint y: 98, endPoint x: 235, endPoint y: 96, distance: 34.5
click at [227, 96] on p "A nova funcionalidade permite vincular ou desvincular várias Tags de consumo em…" at bounding box center [181, 102] width 206 height 13
click at [93, 79] on icon at bounding box center [92, 81] width 4 height 4
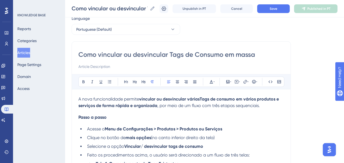
click at [201, 99] on strong "vincular ou desvincular váriasTags de consumo" at bounding box center [187, 98] width 96 height 5
click at [227, 11] on button "Save" at bounding box center [273, 8] width 33 height 9
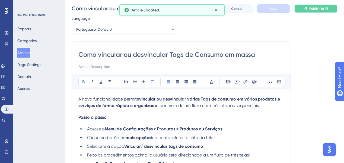
click at [227, 6] on button "Publish in PT" at bounding box center [315, 8] width 43 height 9
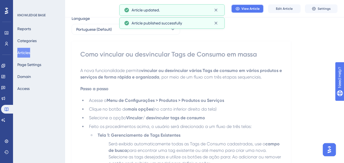
click at [227, 11] on button "View Article" at bounding box center [247, 8] width 33 height 9
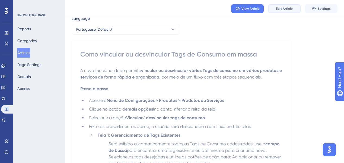
click at [227, 7] on span "Edit Article" at bounding box center [284, 9] width 17 height 4
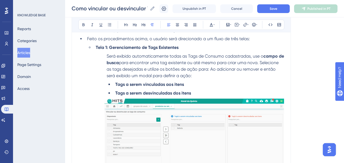
scroll to position [82, 0]
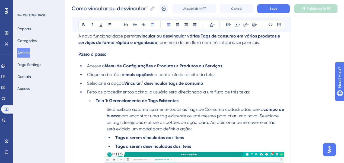
click at [227, 94] on span "o usuário será direcionado a um fluxo de três telas:" at bounding box center [199, 91] width 100 height 5
click at [227, 9] on button "Save" at bounding box center [273, 8] width 33 height 9
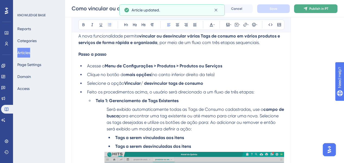
click at [227, 11] on icon at bounding box center [305, 9] width 4 height 4
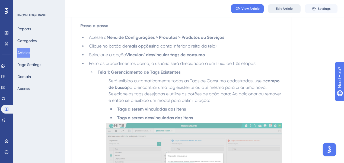
click at [227, 8] on span "Edit Article" at bounding box center [284, 9] width 17 height 4
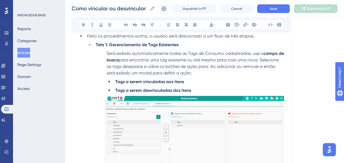
scroll to position [126, 0]
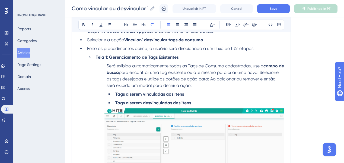
click at [227, 80] on span "Ao adicionar ou remover e então será exibido um modal para definir a ação:" at bounding box center [192, 82] width 170 height 12
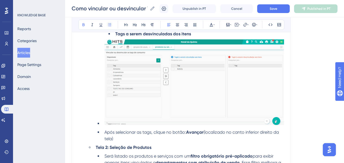
scroll to position [213, 0]
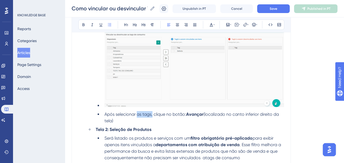
drag, startPoint x: 152, startPoint y: 117, endPoint x: 137, endPoint y: 118, distance: 15.2
click at [137, 117] on span "Após selecionar as tags, clique no botão:" at bounding box center [145, 114] width 82 height 5
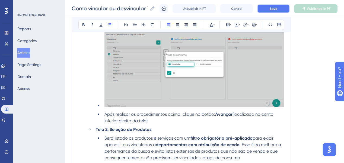
click at [227, 9] on button "Save" at bounding box center [273, 8] width 33 height 9
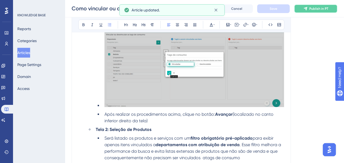
click at [227, 10] on span "Publish in PT" at bounding box center [318, 9] width 19 height 4
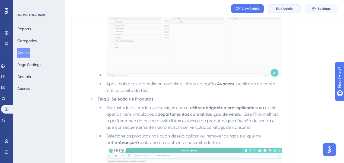
click at [227, 11] on button "Edit Article" at bounding box center [284, 8] width 33 height 9
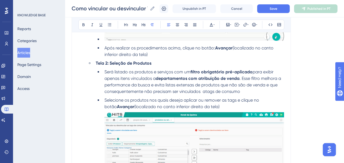
scroll to position [278, 0]
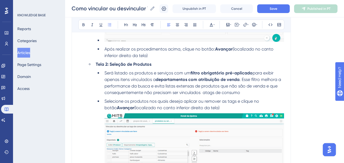
click at [112, 75] on span "Será listado os produtos e serviços com um" at bounding box center [147, 72] width 86 height 5
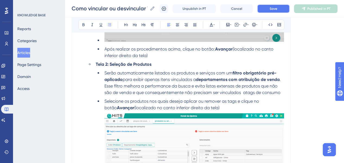
click at [227, 7] on button "Save" at bounding box center [273, 8] width 33 height 9
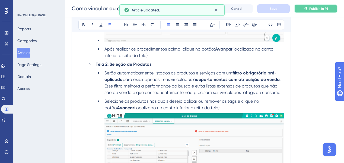
click at [227, 5] on button "Publish in PT" at bounding box center [315, 8] width 43 height 9
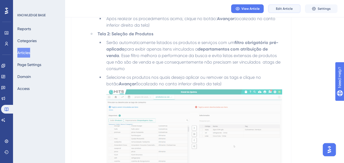
click at [227, 11] on button "Edit Article" at bounding box center [284, 8] width 33 height 9
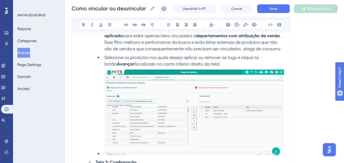
scroll to position [300, 0]
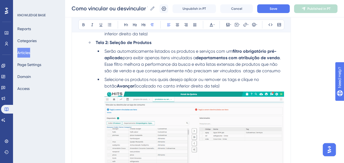
click at [227, 73] on span ". Esse filtro melhora a performance da busca e evita listas extensas de produto…" at bounding box center [192, 64] width 177 height 18
click at [227, 10] on button "Save" at bounding box center [273, 8] width 33 height 9
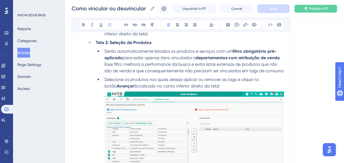
click at [227, 8] on button "Publish in PT" at bounding box center [315, 8] width 43 height 9
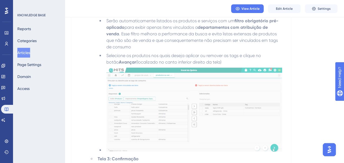
click at [26, 53] on button "Articles" at bounding box center [23, 53] width 13 height 10
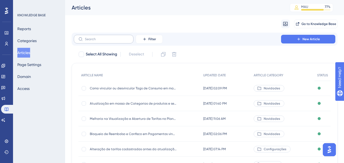
click at [109, 37] on label at bounding box center [104, 39] width 60 height 9
click at [109, 37] on input "text" at bounding box center [107, 39] width 44 height 4
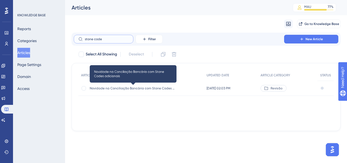
type input "stone code"
click at [145, 90] on span "Novidade na Conciliação Bancária com Stone Codes adicionais" at bounding box center [133, 88] width 87 height 4
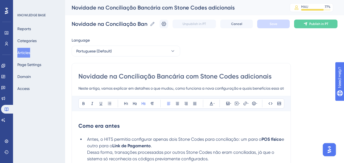
click at [130, 78] on input "Novidade na Conciliação Bancária com Stone Codes adicionais" at bounding box center [181, 76] width 206 height 9
drag, startPoint x: 101, startPoint y: 86, endPoint x: 264, endPoint y: 82, distance: 163.1
click at [227, 83] on div "Novidade na Conciliação Bancária com Stone Codes adicionais Neste artigo, vamos…" at bounding box center [181, 82] width 206 height 20
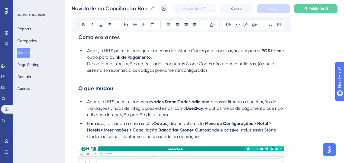
scroll to position [87, 0]
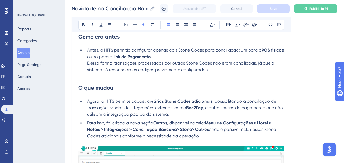
click at [166, 57] on li "Antes, o HITS permitia configurar apenas dois Stone Codes para conciliação: um …" at bounding box center [184, 60] width 199 height 26
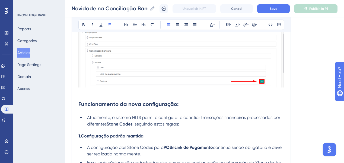
scroll to position [239, 0]
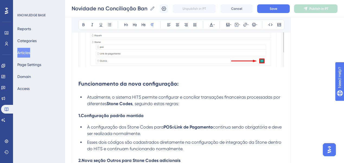
click at [131, 75] on p at bounding box center [181, 72] width 206 height 7
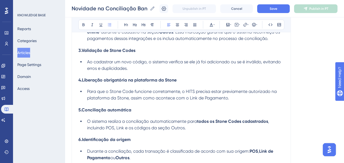
scroll to position [412, 0]
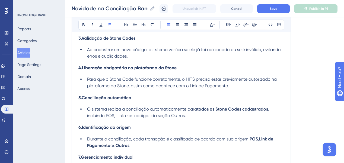
click at [227, 89] on li "Para que o Stone Code funcione corretamente, o HITS precisa estar previamente a…" at bounding box center [184, 82] width 199 height 13
click at [130, 88] on span "Para que o Stone Code funcione corretamente, o HITS precisa estar previamente a…" at bounding box center [182, 83] width 191 height 12
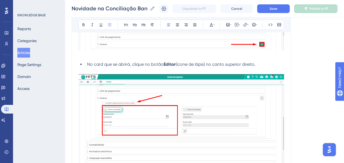
scroll to position [781, 0]
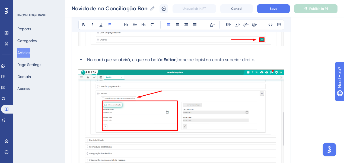
click at [135, 54] on p at bounding box center [181, 51] width 206 height 7
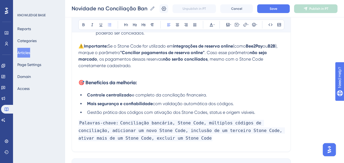
scroll to position [955, 0]
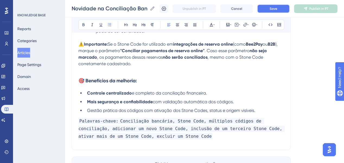
click at [227, 8] on button "Save" at bounding box center [273, 8] width 33 height 9
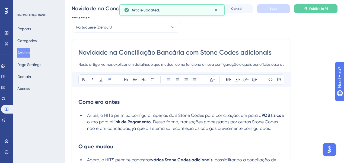
scroll to position [0, 0]
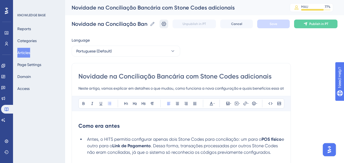
click at [165, 25] on icon at bounding box center [164, 24] width 5 height 4
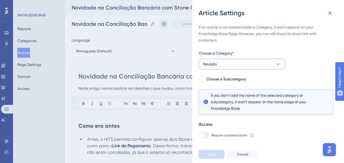
click at [227, 66] on button "Revisão" at bounding box center [242, 64] width 87 height 11
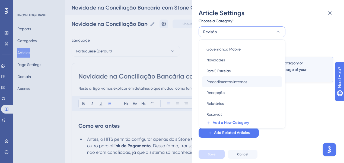
scroll to position [130, 0]
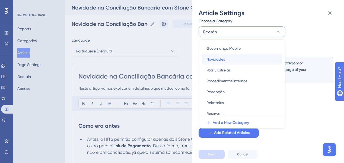
click at [224, 60] on span "Novidades" at bounding box center [215, 59] width 18 height 7
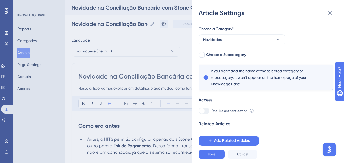
scroll to position [21, 0]
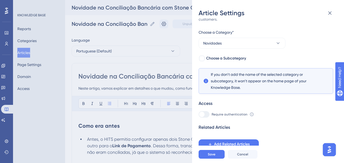
click at [220, 62] on div "If an article is not added inside a Category, it won't appear on your Knowledge…" at bounding box center [266, 76] width 135 height 146
click at [219, 61] on span "Choose a Subcategory" at bounding box center [226, 58] width 40 height 7
checkbox input "true"
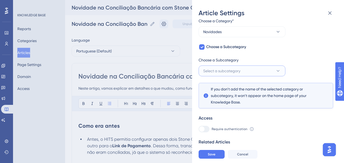
click at [227, 71] on span "Select a subcategory" at bounding box center [221, 71] width 37 height 7
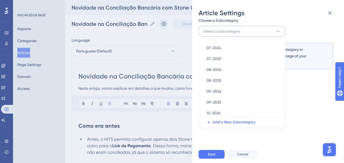
scroll to position [110, 0]
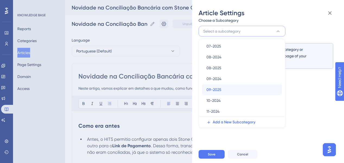
click at [227, 88] on div "09-2025 09-2025" at bounding box center [241, 89] width 71 height 11
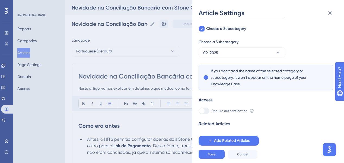
scroll to position [47, 0]
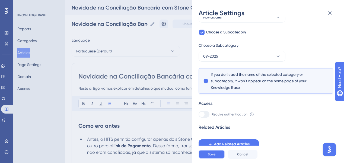
click at [211, 156] on span "Save" at bounding box center [212, 154] width 8 height 4
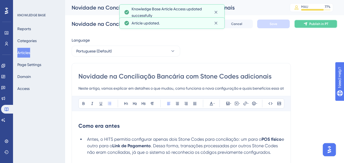
click at [227, 27] on button "Publish in PT" at bounding box center [315, 24] width 43 height 9
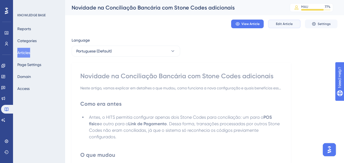
click at [227, 27] on button "Edit Article" at bounding box center [284, 24] width 33 height 9
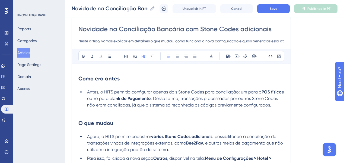
scroll to position [0, 0]
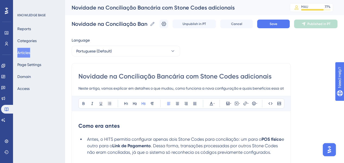
click at [27, 53] on button "Articles" at bounding box center [23, 53] width 13 height 10
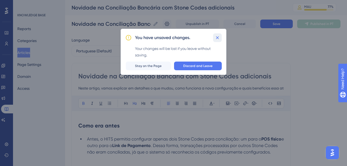
click at [218, 39] on icon at bounding box center [217, 37] width 5 height 5
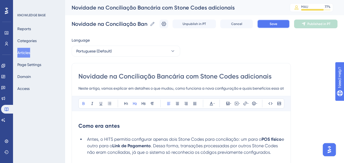
click at [227, 24] on button "Save" at bounding box center [273, 24] width 33 height 9
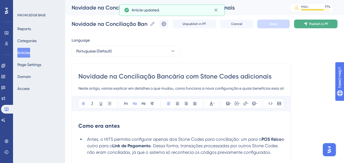
click at [227, 23] on icon at bounding box center [305, 24] width 4 height 4
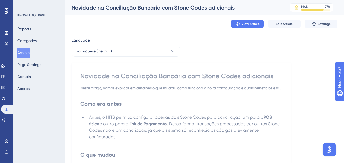
click at [29, 52] on button "Articles" at bounding box center [23, 53] width 13 height 10
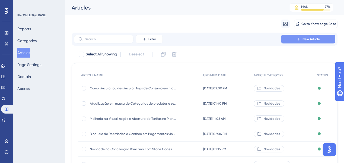
click at [227, 39] on button "New Article" at bounding box center [308, 39] width 54 height 9
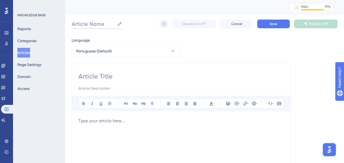
click at [100, 23] on input "Article Name" at bounding box center [93, 24] width 43 height 8
paste input "omo vincular ou desvincular em massa as tags de Consumo pago pela empresa"
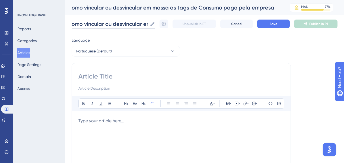
scroll to position [0, 121]
type input "omo vincular ou desvincular em massa as tags de Consumo pago pela empresa"
click at [90, 77] on input at bounding box center [181, 76] width 206 height 9
paste input "omo vincular ou desvincular em massa as tags de Consumo pago pela empresa"
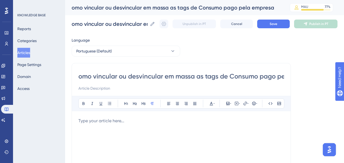
scroll to position [0, 34]
type input "omo vincular ou desvincular em massa as tags de Consumo pago pela empresa"
click at [94, 8] on div "omo vincular ou desvincular em massa as tags de Consumo pago pela empresa" at bounding box center [174, 8] width 205 height 8
click at [93, 23] on input "omo vincular ou desvincular em massa as tags de Consumo pago pela empresa" at bounding box center [110, 24] width 76 height 8
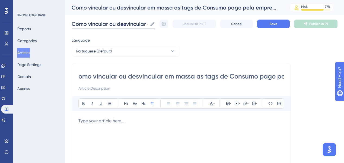
type input "Como vincular ou desvincular em massa as tags de Consumo pago pela empresa"
click at [129, 76] on input "omo vincular ou desvincular em massa as tags de Consumo pago pela empresa" at bounding box center [181, 76] width 206 height 9
click at [149, 122] on p at bounding box center [181, 120] width 206 height 7
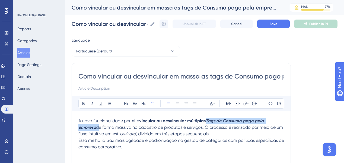
drag, startPoint x: 208, startPoint y: 120, endPoint x: 284, endPoint y: 118, distance: 76.3
click at [227, 118] on p "A nova funcionalidade permite vincular ou desvincular múltiplas Tags de Consumo…" at bounding box center [181, 127] width 206 height 20
click at [93, 102] on icon at bounding box center [92, 103] width 4 height 4
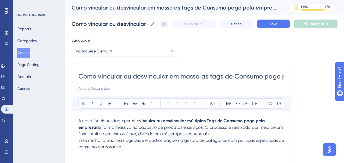
click at [227, 75] on input "Como vincular ou desvincular em massa as tags de Consumo pago pela empresa" at bounding box center [181, 76] width 206 height 9
click at [130, 76] on input "Como vincular ou desvincular em massa as tags de Consumo pago pela empresa" at bounding box center [181, 76] width 206 height 9
type input "Como vincular ou desvincular as tags de Consumo pago pela empresa"
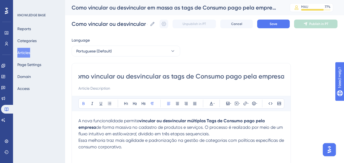
type input "Como vincular ou desvincular as tags de Consumo pago pela empresa"
paste input "A nova funcionalidade permite vincular ou desvincular múltiplas Tags de Consumo…"
type input "Como vincular ou desvincular as tags de Consumo pago pela empresa A nova funcio…"
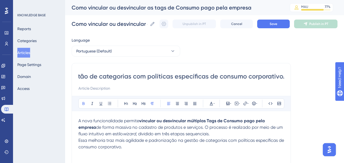
type input "Como vincular ou desvincular as tags de Consumo pago pela empresa A nova funcio…"
type input "Como vincular ou desvincular as tags de Consumo pago pela empresa"
type input "Como vincular ou desvincular as tags de Consumo pago pela empresa em massa"
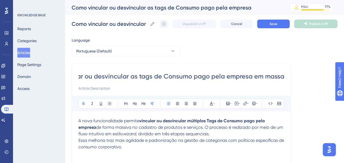
type input "Como vincular ou desvincular as tags de Consumo pago pela empresa em massa"
click at [77, 121] on div "Como vincular ou desvincular as tags de Consumo pago pela empresa em massa Bold…" at bounding box center [181, 153] width 219 height 181
click at [80, 120] on span "A nova funcionalidade permite" at bounding box center [108, 120] width 61 height 5
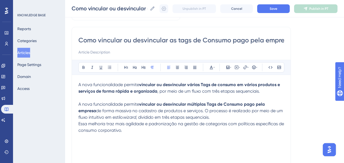
scroll to position [43, 0]
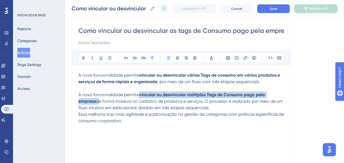
drag, startPoint x: 140, startPoint y: 94, endPoint x: 288, endPoint y: 93, distance: 147.9
click at [227, 93] on div "Como vincular ou desvincular as tags de Consumo pago pela empresa em massa Bold…" at bounding box center [181, 107] width 219 height 181
copy p "vincular ou desvincular múltiplas Tags de Consumo pago pela empresa"
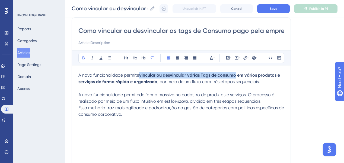
drag, startPoint x: 141, startPoint y: 75, endPoint x: 236, endPoint y: 74, distance: 95.0
click at [227, 74] on strong "vincular ou desvincular várias Tags de consumo" at bounding box center [187, 74] width 97 height 5
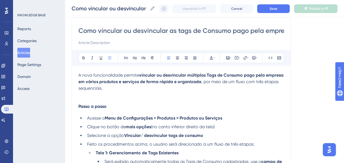
scroll to position [80, 0]
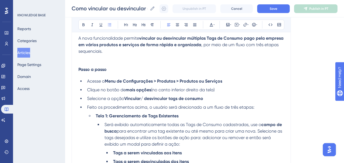
click at [111, 61] on p at bounding box center [181, 58] width 206 height 7
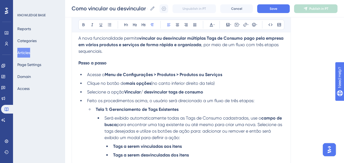
click at [114, 63] on h4 "Passo a passo" at bounding box center [181, 62] width 206 height 5
click at [142, 27] on button at bounding box center [144, 25] width 8 height 8
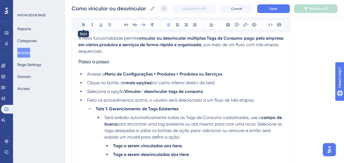
click at [82, 24] on icon at bounding box center [83, 25] width 4 height 4
drag, startPoint x: 149, startPoint y: 92, endPoint x: 128, endPoint y: 92, distance: 21.4
click at [149, 93] on strong "Vincular/ desvincular tags de consumo" at bounding box center [163, 91] width 79 height 5
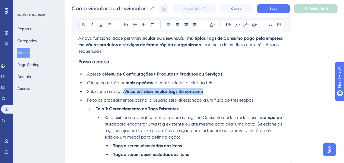
drag, startPoint x: 126, startPoint y: 92, endPoint x: 209, endPoint y: 92, distance: 83.3
click at [209, 92] on li "Selecione a opção Vincular/ desvincular tags de consumo" at bounding box center [184, 91] width 199 height 7
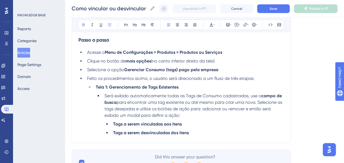
scroll to position [124, 0]
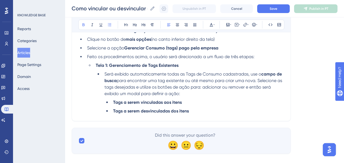
click at [209, 76] on span "Será exibido automaticamente todas as Tags de Consumo cadastradas, use o" at bounding box center [182, 73] width 157 height 5
click at [208, 114] on li "Tags a serem desvinculadas dos itens" at bounding box center [197, 111] width 173 height 7
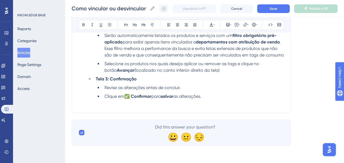
scroll to position [259, 0]
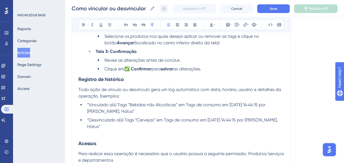
click at [128, 86] on h3 "Registro de histórico" at bounding box center [181, 79] width 206 height 14
click at [107, 150] on h3 "Acessos" at bounding box center [181, 143] width 206 height 14
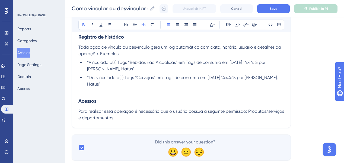
scroll to position [303, 0]
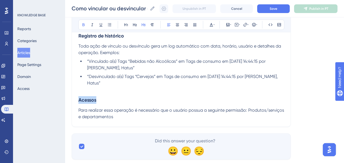
drag, startPoint x: 103, startPoint y: 104, endPoint x: 73, endPoint y: 106, distance: 29.9
click at [97, 70] on span "“Vinculado a(s) Tags “Bebidas não Alcoólicas” em Tags de consumo em [DATE] 14:4…" at bounding box center [177, 65] width 180 height 12
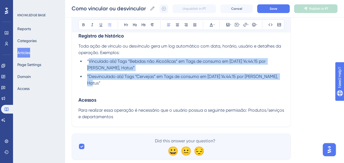
drag, startPoint x: 88, startPoint y: 71, endPoint x: 288, endPoint y: 88, distance: 200.5
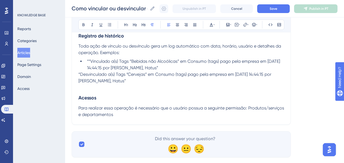
click at [171, 71] on li "““Vinculado a(s) Tags “Bebidas não Alcoólicas” em Consumo (tags) pago pela empr…" at bounding box center [184, 64] width 199 height 13
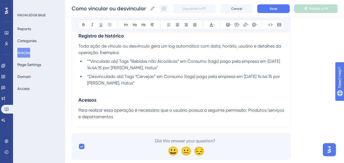
click at [161, 107] on h3 "Acessos" at bounding box center [181, 100] width 206 height 14
click at [183, 120] on p "Para realizar essa operação é necessário que o usuário possua a seguinte permis…" at bounding box center [181, 113] width 206 height 13
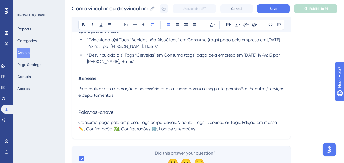
scroll to position [324, 0]
click at [149, 119] on h3 "Palavras-chave" at bounding box center [181, 112] width 206 height 14
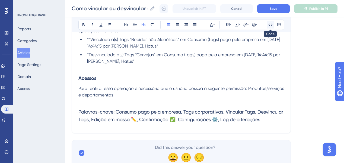
click at [227, 23] on icon at bounding box center [270, 25] width 4 height 4
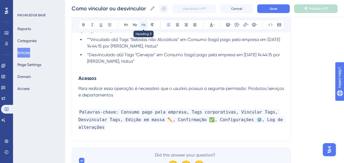
click at [143, 26] on icon at bounding box center [143, 25] width 4 height 4
click at [151, 24] on icon at bounding box center [152, 25] width 4 height 4
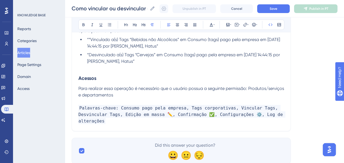
click at [227, 85] on h3 "Acessos" at bounding box center [181, 78] width 206 height 14
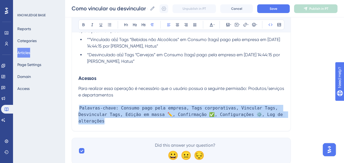
drag, startPoint x: 113, startPoint y: 130, endPoint x: 58, endPoint y: 118, distance: 57.2
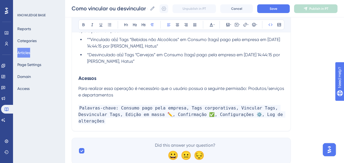
click at [168, 84] on h3 "Acessos" at bounding box center [181, 78] width 206 height 14
click at [123, 71] on p at bounding box center [181, 68] width 206 height 7
click at [227, 10] on button "Save" at bounding box center [273, 8] width 33 height 9
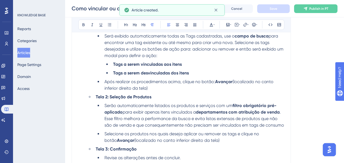
scroll to position [161, 0]
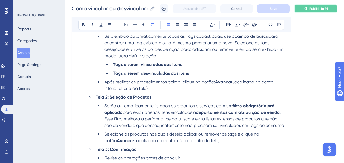
click at [227, 7] on span "Publish in PT" at bounding box center [318, 9] width 19 height 4
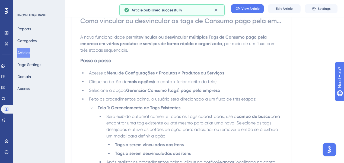
scroll to position [0, 0]
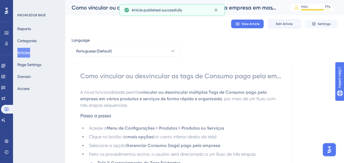
click at [227, 25] on span "Edit Article" at bounding box center [284, 24] width 17 height 4
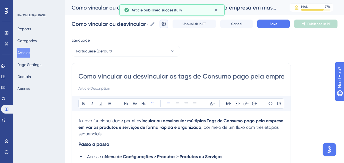
click at [167, 25] on icon at bounding box center [163, 23] width 5 height 5
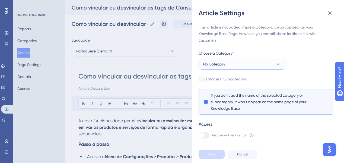
click at [227, 63] on button "No Category" at bounding box center [242, 64] width 87 height 11
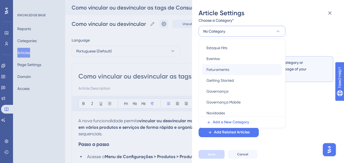
scroll to position [87, 0]
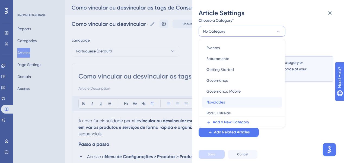
click at [224, 101] on span "Novidades" at bounding box center [215, 102] width 18 height 7
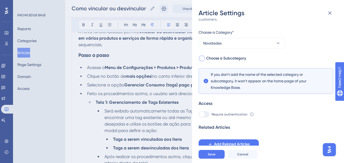
click at [219, 60] on span "Choose a Subcategory" at bounding box center [226, 58] width 40 height 7
checkbox input "true"
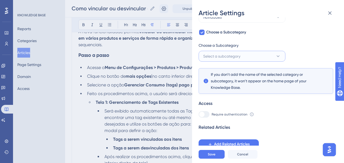
click at [224, 58] on span "Select a subcategory" at bounding box center [221, 56] width 37 height 7
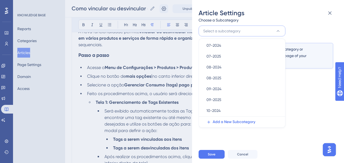
scroll to position [109, 0]
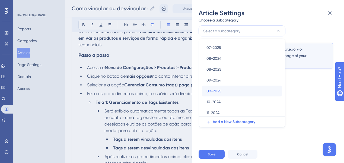
click at [221, 89] on div "09-2025 09-2025" at bounding box center [241, 90] width 71 height 11
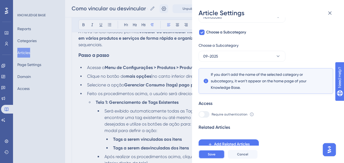
click at [212, 156] on span "Save" at bounding box center [212, 154] width 8 height 4
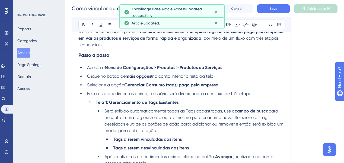
click at [227, 13] on div "Como vincular ou desvincular as tags de Consumo pago pela empresa em massa Como…" at bounding box center [204, 8] width 279 height 17
click at [227, 10] on button "Save" at bounding box center [273, 8] width 33 height 9
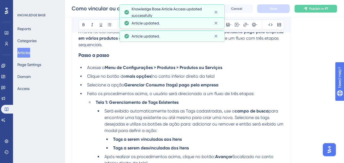
click at [227, 7] on span "Publish in PT" at bounding box center [318, 9] width 19 height 4
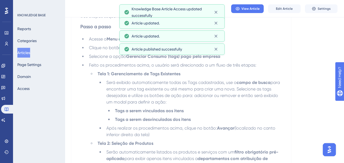
scroll to position [0, 0]
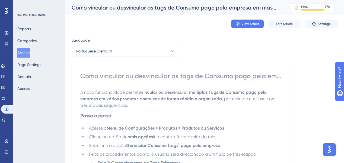
click at [26, 53] on button "Articles" at bounding box center [23, 53] width 13 height 10
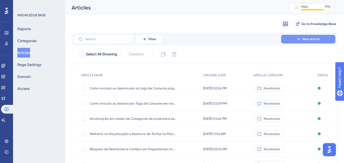
click at [227, 41] on button "New Article" at bounding box center [308, 39] width 54 height 9
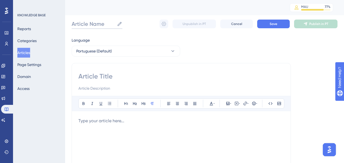
click at [99, 23] on input "Article Name" at bounding box center [93, 24] width 43 height 8
paste input "Verificação de Link de Pagamento ao Cancelar Reserva"
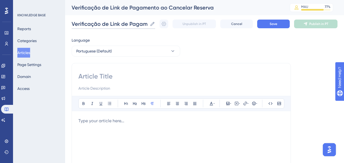
scroll to position [0, 60]
type input "Verificação de Link de Pagamento ao Cancelar Reserva"
click at [101, 77] on input at bounding box center [181, 76] width 206 height 9
paste input "Verificação de Link de Pagamento ao Cancelar Reserva"
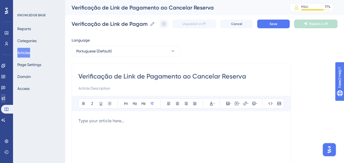
type input "Verificação de Link de Pagamento ao Cancelar Reserva"
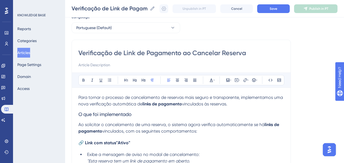
scroll to position [22, 0]
click at [93, 113] on span "O que foi implementado" at bounding box center [104, 114] width 53 height 6
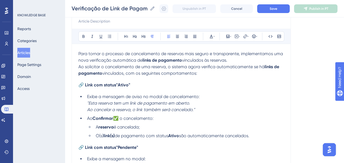
scroll to position [65, 0]
click at [134, 87] on h4 "🔗 Link com status "Ativo"" at bounding box center [181, 84] width 206 height 5
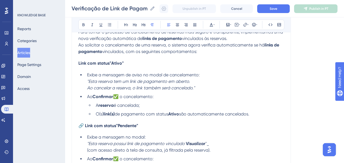
scroll to position [87, 0]
click at [100, 75] on span "Exibe a mensagem de aviso no modal de cancelamento:" at bounding box center [143, 74] width 113 height 5
click at [106, 128] on span "🔗 Link com status" at bounding box center [97, 125] width 38 height 5
drag, startPoint x: 109, startPoint y: 63, endPoint x: 114, endPoint y: 67, distance: 6.4
click at [109, 64] on span "Link com status" at bounding box center [93, 62] width 31 height 5
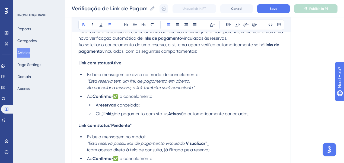
drag, startPoint x: 98, startPoint y: 74, endPoint x: 109, endPoint y: 86, distance: 15.8
click at [99, 74] on span "Exibe a mensagem de aviso no modal de cancelamento:" at bounding box center [143, 74] width 113 height 5
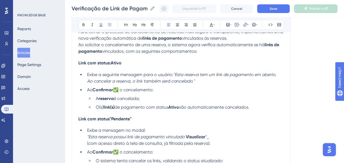
click at [227, 75] on em ""Esta reserva tem um link de pagamento em aberto." at bounding box center [224, 74] width 103 height 5
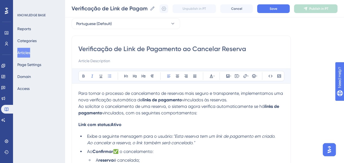
scroll to position [22, 0]
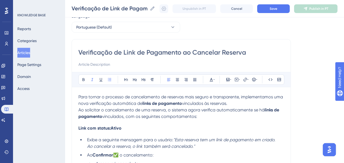
click at [227, 104] on p "Para tornar o processo de cancelamento de reservas mais seguro e transparente, …" at bounding box center [181, 100] width 206 height 13
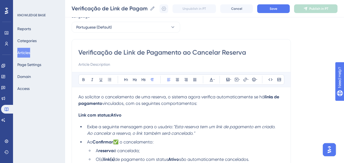
drag, startPoint x: 127, startPoint y: 103, endPoint x: 200, endPoint y: 101, distance: 73.8
click at [200, 101] on p "Ao solicitar o cancelamento de uma reserva, o sistema agora verifica automatica…" at bounding box center [181, 100] width 206 height 13
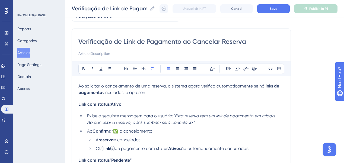
scroll to position [43, 0]
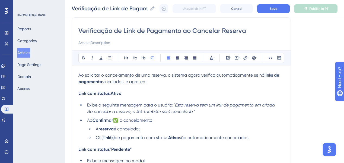
drag, startPoint x: 128, startPoint y: 82, endPoint x: 156, endPoint y: 80, distance: 27.7
click at [156, 80] on p "Ao solicitar o cancelamento de uma reserva, o sistema agora verifica automatica…" at bounding box center [181, 78] width 206 height 13
click at [87, 104] on span "Exibe a seguinte mensagem para o usuário:" at bounding box center [130, 104] width 86 height 5
click at [227, 105] on em ""Esta reserva tem um link de pagamento em criado." at bounding box center [224, 104] width 102 height 5
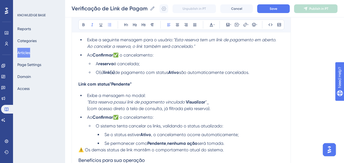
scroll to position [87, 0]
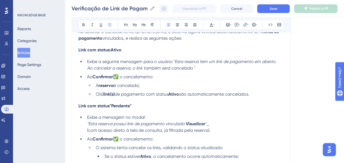
click at [110, 107] on span "Link com status" at bounding box center [93, 105] width 31 height 5
click at [132, 104] on h4 "Link com status Pendente"" at bounding box center [181, 105] width 206 height 5
drag, startPoint x: 88, startPoint y: 61, endPoint x: 175, endPoint y: 60, distance: 87.6
click at [175, 60] on li "Exibe a seguinte mensagem para o usuário: "Esta reserva tem um link de pagament…" at bounding box center [184, 64] width 199 height 13
copy span "Exibe a seguinte mensagem para o usuário:"
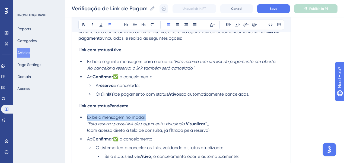
drag, startPoint x: 89, startPoint y: 118, endPoint x: 151, endPoint y: 115, distance: 61.4
click at [151, 115] on li "Exibe a mensagem no modal: "Esta reserva possui link de pagamento vinculado Vis…" at bounding box center [184, 124] width 199 height 20
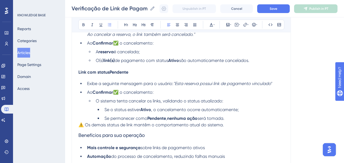
scroll to position [109, 0]
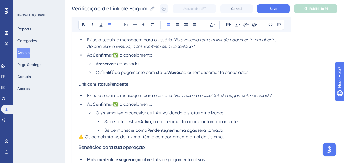
drag, startPoint x: 147, startPoint y: 62, endPoint x: 97, endPoint y: 64, distance: 50.5
click at [97, 63] on li "A reserva é cancelada;" at bounding box center [189, 64] width 190 height 7
copy li "A reserva é cancelada;"
click at [166, 106] on li "Ao Confirmar ✅ o cancelamento:" at bounding box center [184, 104] width 199 height 7
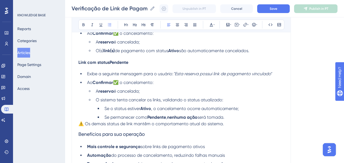
scroll to position [152, 0]
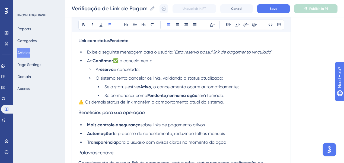
click at [156, 104] on span "⚠️ Os demais status de link mantêm o comportamento atual do sistema." at bounding box center [150, 101] width 145 height 5
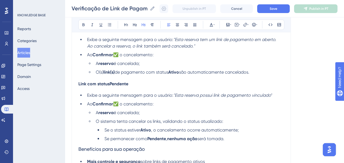
scroll to position [109, 0]
click at [227, 73] on li "O(s) link(s) de pagamento com status Ativo são automaticamente cancelados." at bounding box center [189, 72] width 190 height 7
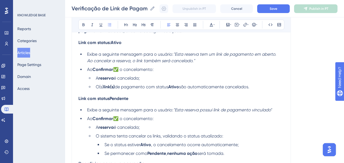
scroll to position [65, 0]
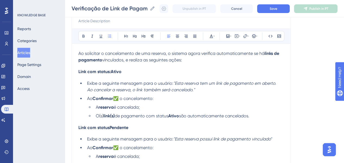
click at [148, 74] on h4 "Link com status: Ativo" at bounding box center [181, 71] width 206 height 5
click at [227, 117] on li "O(s) link(s) de pagamento com status Ativo são automaticamente cancelados." at bounding box center [189, 116] width 190 height 7
click at [221, 88] on li "Exibe a seguinte mensagem para o usuário: "Esta reserva tem um link de pagament…" at bounding box center [184, 86] width 199 height 13
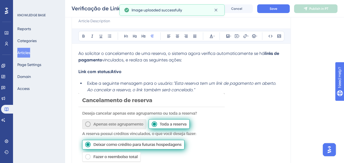
click at [129, 123] on img at bounding box center [151, 156] width 146 height 126
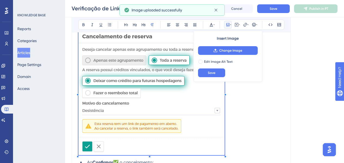
scroll to position [130, 0]
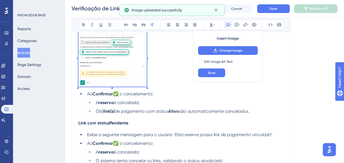
click at [146, 92] on div "Ao solicitar o cancelamento de uma reserva, o sistema agora verifica automatica…" at bounding box center [181, 116] width 206 height 263
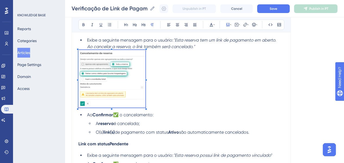
scroll to position [87, 0]
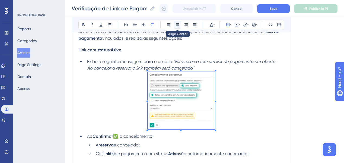
click at [178, 25] on icon at bounding box center [177, 24] width 3 height 3
click at [227, 100] on p at bounding box center [181, 100] width 206 height 59
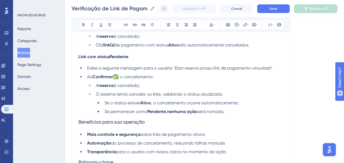
scroll to position [217, 0]
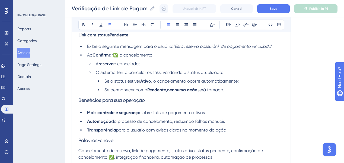
drag, startPoint x: 230, startPoint y: 132, endPoint x: 69, endPoint y: 101, distance: 163.8
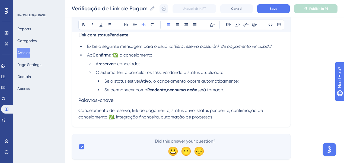
click at [131, 104] on h3 "Palavras-chave" at bounding box center [181, 100] width 206 height 14
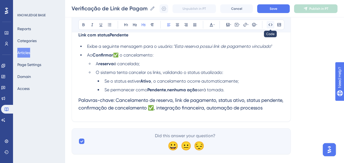
click at [227, 24] on icon at bounding box center [270, 25] width 4 height 4
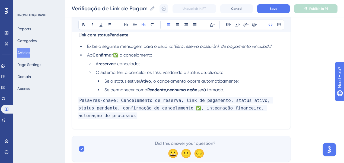
click at [138, 112] on span "Palavras-chave: Cancelamento de reserva, link de pagamento, status ativo, statu…" at bounding box center [175, 107] width 194 height 21
click at [175, 110] on span "Palavras-chave: Cancelamento de reserva, link de pagamento, status ativo, statu…" at bounding box center [175, 107] width 194 height 21
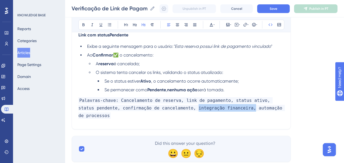
drag, startPoint x: 171, startPoint y: 110, endPoint x: 224, endPoint y: 111, distance: 53.2
click at [224, 111] on span "Palavras-chave: Cancelamento de reserva, link de pagamento, status ativo, statu…" at bounding box center [181, 107] width 206 height 21
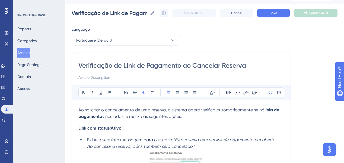
scroll to position [0, 0]
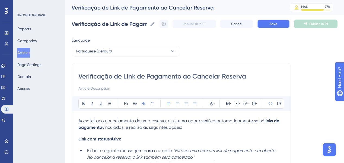
click at [227, 26] on button "Save" at bounding box center [273, 24] width 33 height 9
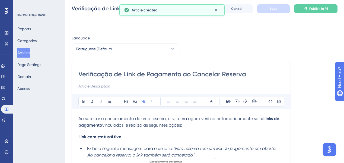
scroll to position [112, 0]
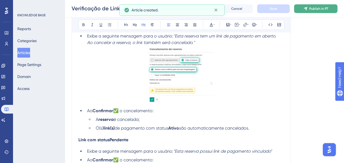
click at [227, 10] on icon at bounding box center [305, 9] width 4 height 4
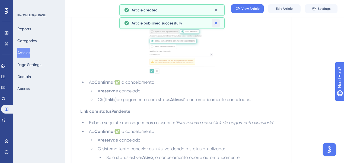
click at [215, 20] on icon at bounding box center [215, 22] width 5 height 5
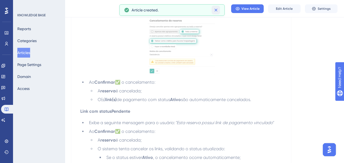
click at [215, 11] on icon at bounding box center [215, 9] width 5 height 5
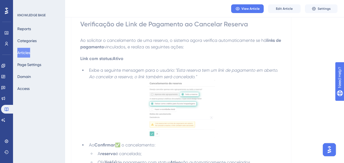
scroll to position [0, 0]
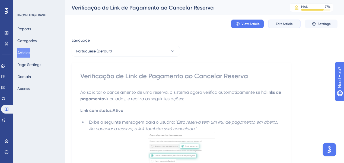
click at [227, 21] on button "Edit Article" at bounding box center [284, 24] width 33 height 9
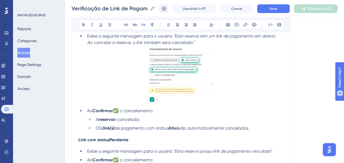
click at [167, 7] on icon at bounding box center [163, 8] width 5 height 5
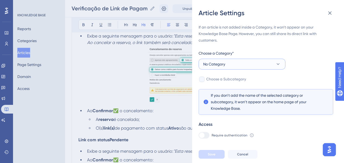
click at [221, 61] on span "No Category" at bounding box center [214, 64] width 22 height 7
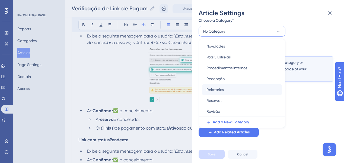
scroll to position [121, 0]
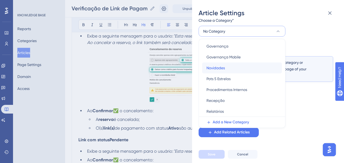
click at [222, 68] on span "Novidades" at bounding box center [215, 68] width 18 height 7
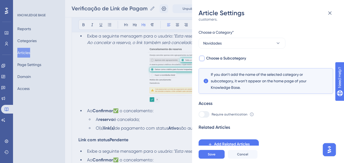
click at [224, 61] on span "Choose a Subcategory" at bounding box center [226, 58] width 40 height 7
checkbox input "true"
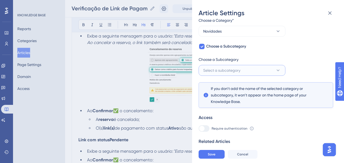
click at [227, 69] on span "Select a subcategory" at bounding box center [221, 70] width 37 height 7
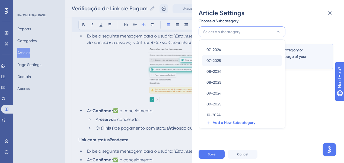
scroll to position [110, 0]
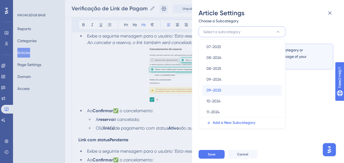
click at [227, 88] on div "09-2025 09-2025" at bounding box center [241, 90] width 71 height 11
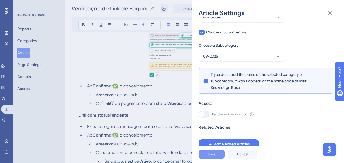
scroll to position [156, 0]
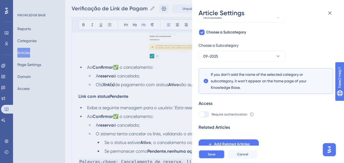
click at [219, 158] on button "Save" at bounding box center [212, 154] width 26 height 9
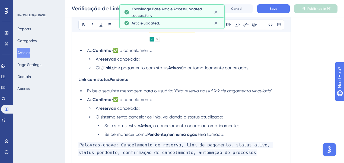
scroll to position [177, 0]
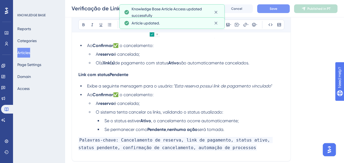
click at [227, 8] on span "Save" at bounding box center [274, 9] width 8 height 4
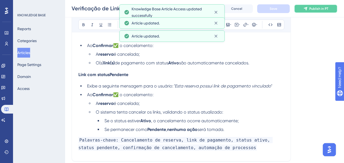
click at [227, 8] on icon at bounding box center [305, 9] width 4 height 4
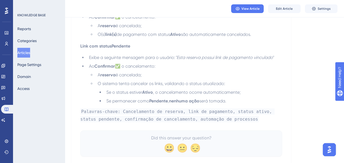
click at [27, 55] on button "Articles" at bounding box center [23, 53] width 13 height 10
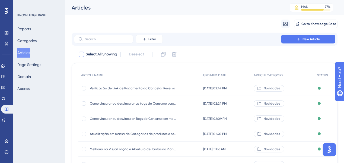
click at [114, 54] on span "Select All Showing" at bounding box center [101, 54] width 31 height 7
checkbox input "true"
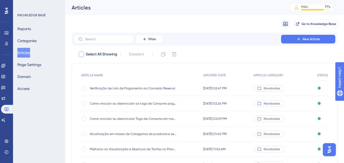
checkbox input "true"
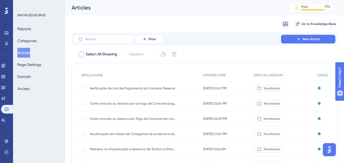
checkbox input "true"
click at [114, 54] on span "Select All Showing" at bounding box center [101, 54] width 31 height 7
checkbox input "false"
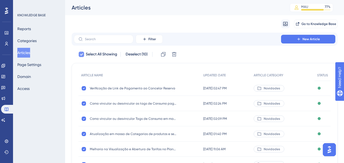
checkbox input "false"
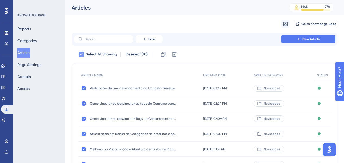
checkbox input "false"
click at [149, 39] on span "Filter" at bounding box center [152, 39] width 8 height 4
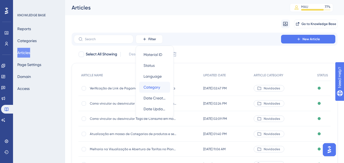
click at [153, 85] on span "Category" at bounding box center [152, 87] width 17 height 7
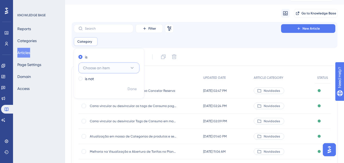
click at [102, 65] on span "Choose an item" at bounding box center [96, 68] width 27 height 7
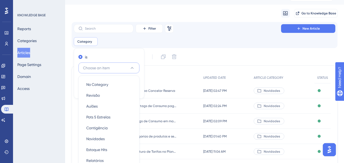
scroll to position [61, 0]
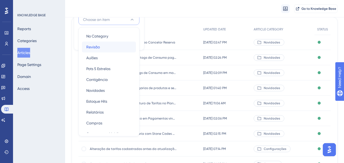
click at [100, 44] on div "Revisão Revisão" at bounding box center [108, 47] width 45 height 11
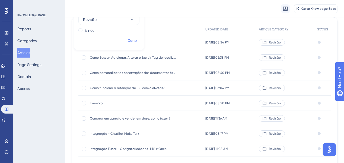
click at [131, 41] on span "Done" at bounding box center [132, 40] width 9 height 7
click at [124, 40] on span "Como copiar um evento?" at bounding box center [133, 42] width 87 height 4
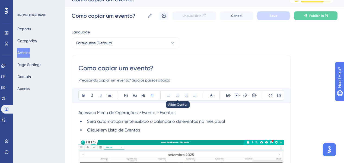
scroll to position [22, 0]
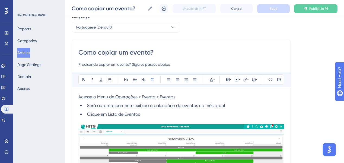
click at [95, 96] on span "Acesse o Menu de Operações > Evento > Eventos" at bounding box center [126, 96] width 97 height 5
click at [106, 79] on button at bounding box center [110, 80] width 8 height 8
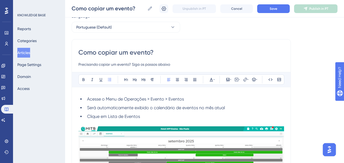
scroll to position [43, 0]
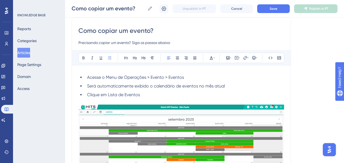
click at [108, 92] on span "Clique em Lista de Eventos" at bounding box center [113, 94] width 53 height 5
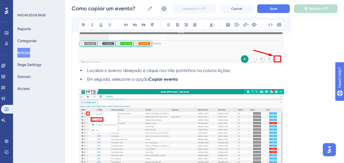
scroll to position [195, 0]
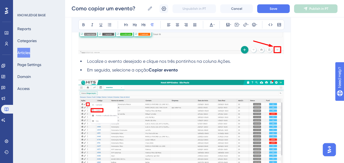
click at [129, 77] on p at bounding box center [181, 76] width 206 height 7
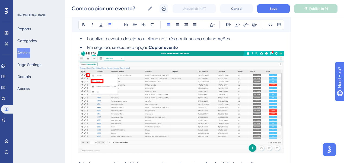
scroll to position [217, 0]
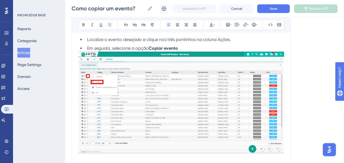
click at [167, 49] on strong "Copiar evento" at bounding box center [163, 48] width 29 height 5
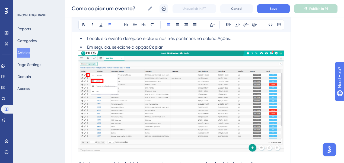
scroll to position [304, 0]
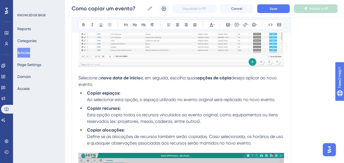
click at [133, 70] on p at bounding box center [181, 71] width 206 height 7
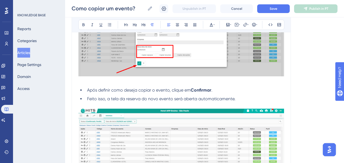
scroll to position [456, 0]
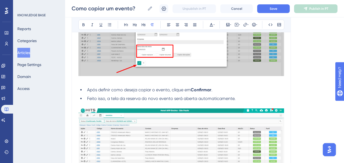
click at [100, 81] on p at bounding box center [181, 81] width 206 height 7
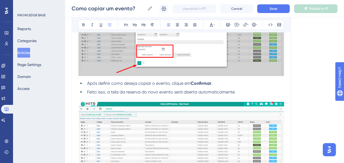
click at [110, 100] on p at bounding box center [181, 98] width 206 height 7
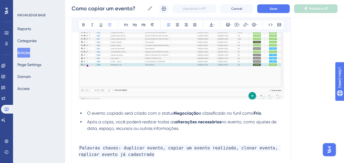
scroll to position [564, 0]
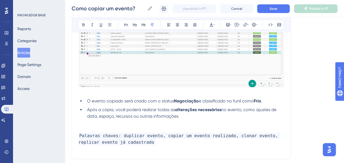
click at [103, 94] on p at bounding box center [181, 41] width 206 height 109
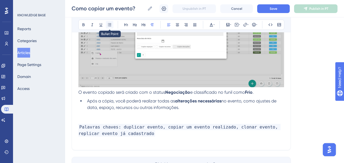
click at [113, 25] on button at bounding box center [110, 25] width 8 height 8
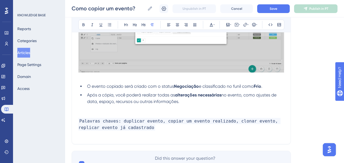
scroll to position [594, 0]
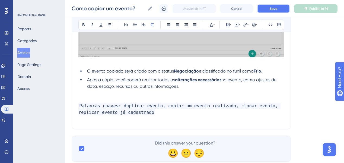
click at [227, 6] on button "Save" at bounding box center [273, 8] width 33 height 9
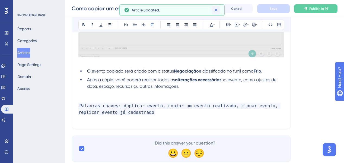
click at [216, 9] on icon at bounding box center [215, 9] width 5 height 5
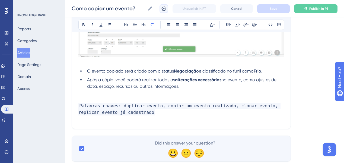
click at [165, 9] on icon at bounding box center [164, 8] width 5 height 4
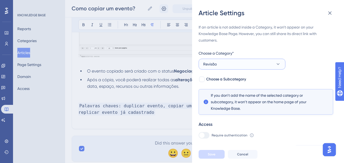
click at [227, 61] on button "Revisão" at bounding box center [242, 64] width 87 height 11
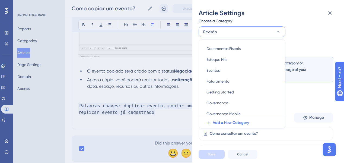
scroll to position [65, 0]
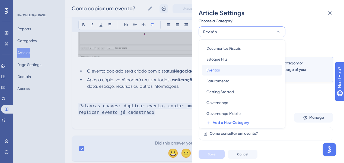
click at [224, 68] on div "Eventos Eventos" at bounding box center [241, 70] width 71 height 11
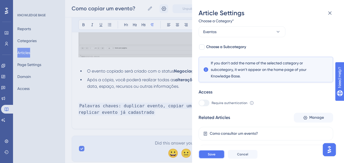
click at [220, 157] on button "Save" at bounding box center [212, 154] width 26 height 9
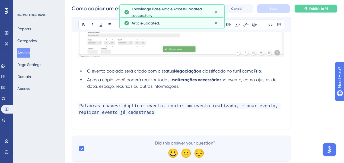
click at [227, 9] on span "Publish in PT" at bounding box center [318, 9] width 19 height 4
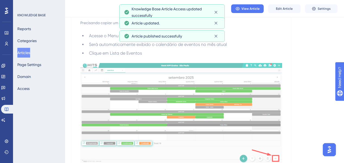
scroll to position [0, 0]
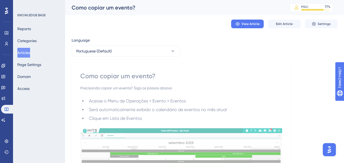
click at [29, 52] on button "Articles" at bounding box center [23, 53] width 13 height 10
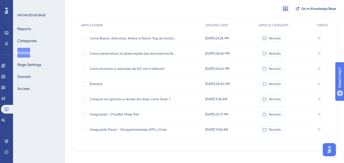
scroll to position [70, 0]
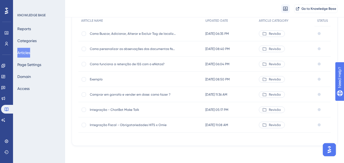
click at [131, 108] on span "Integração - ChatBot Make Talk" at bounding box center [133, 109] width 87 height 4
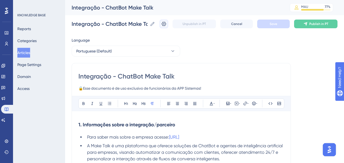
click at [166, 26] on icon at bounding box center [163, 23] width 5 height 5
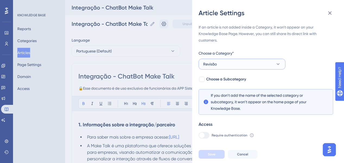
click at [227, 62] on button "Revisão" at bounding box center [242, 64] width 87 height 11
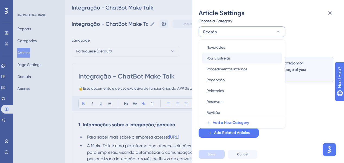
scroll to position [143, 0]
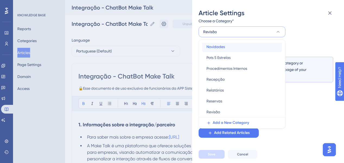
click at [224, 49] on span "Novidades" at bounding box center [215, 46] width 18 height 7
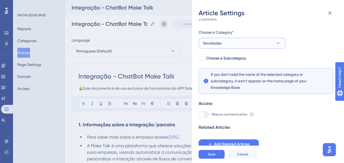
click at [225, 43] on button "Novidades" at bounding box center [242, 43] width 87 height 11
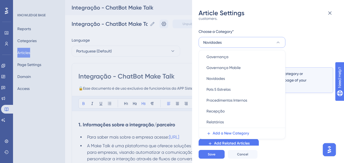
scroll to position [130, 0]
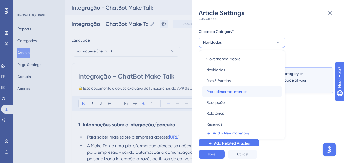
click at [227, 93] on span "Procedimentos Internos" at bounding box center [226, 91] width 41 height 7
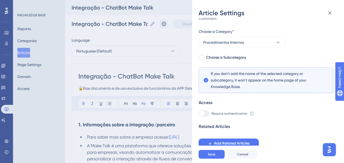
scroll to position [21, 0]
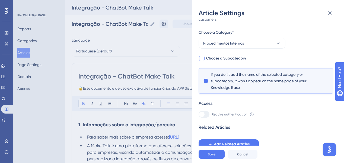
click at [210, 58] on span "Choose a Subcategory" at bounding box center [226, 58] width 40 height 7
checkbox input "true"
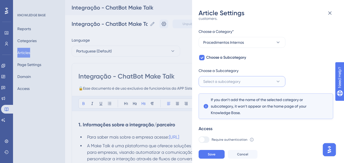
click at [227, 80] on button "Select a subcategory" at bounding box center [242, 81] width 87 height 11
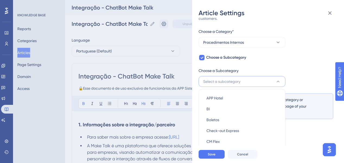
scroll to position [70, 0]
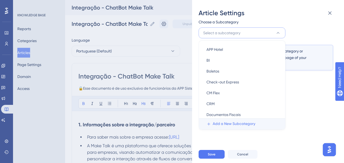
click at [227, 122] on span "Add a New Subcategory" at bounding box center [234, 123] width 43 height 7
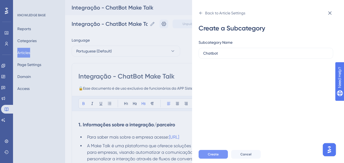
type input "Chatbot"
click at [219, 155] on button "Create" at bounding box center [213, 154] width 29 height 9
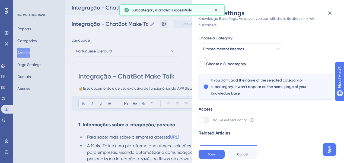
scroll to position [21, 0]
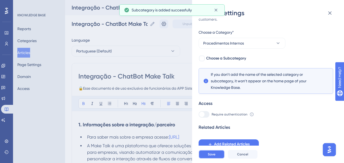
click at [207, 158] on button "Save" at bounding box center [212, 154] width 26 height 9
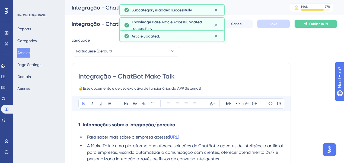
click at [227, 25] on span "Publish in PT" at bounding box center [318, 24] width 19 height 4
